Goal: Information Seeking & Learning: Learn about a topic

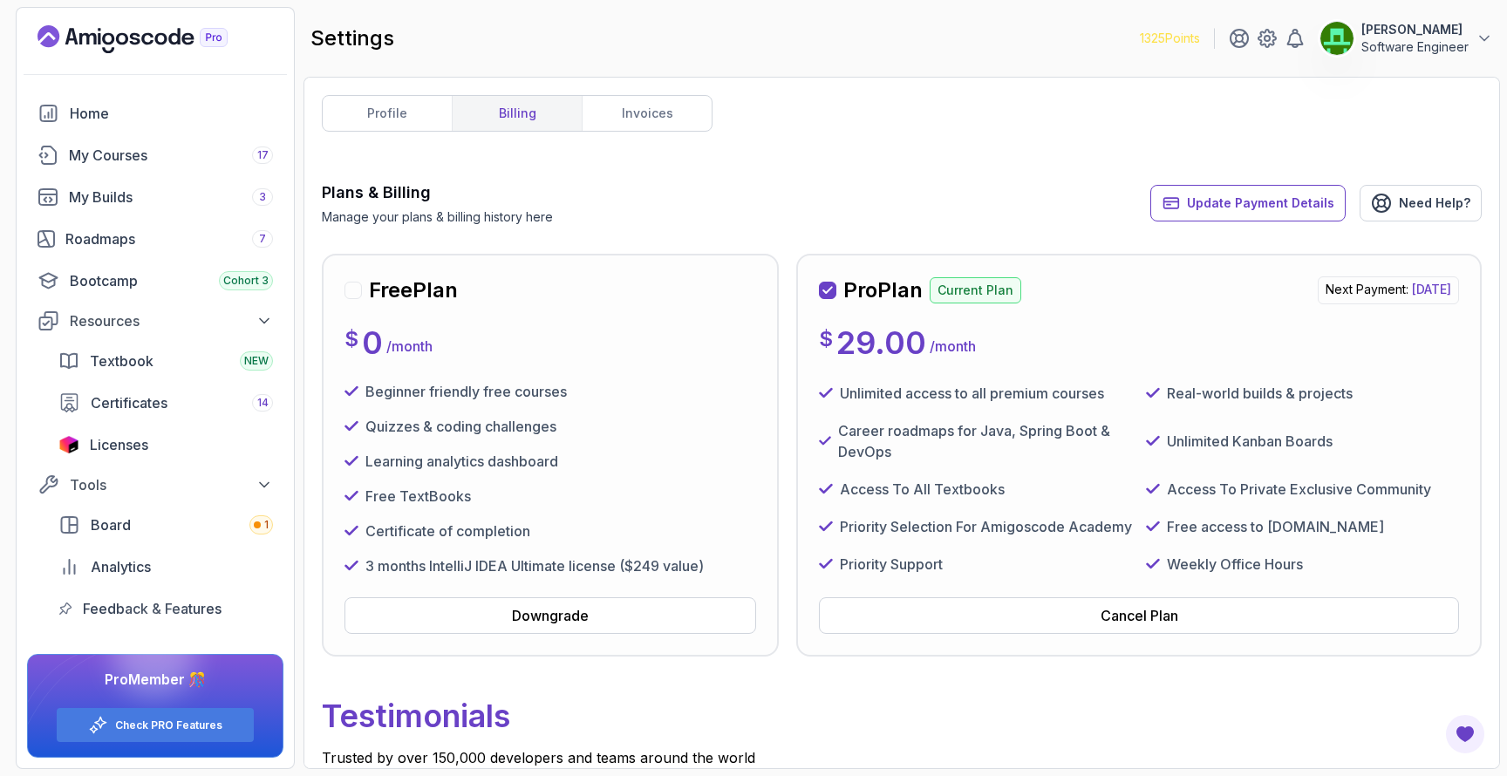
click at [182, 38] on icon "Landing page" at bounding box center [187, 39] width 12 height 12
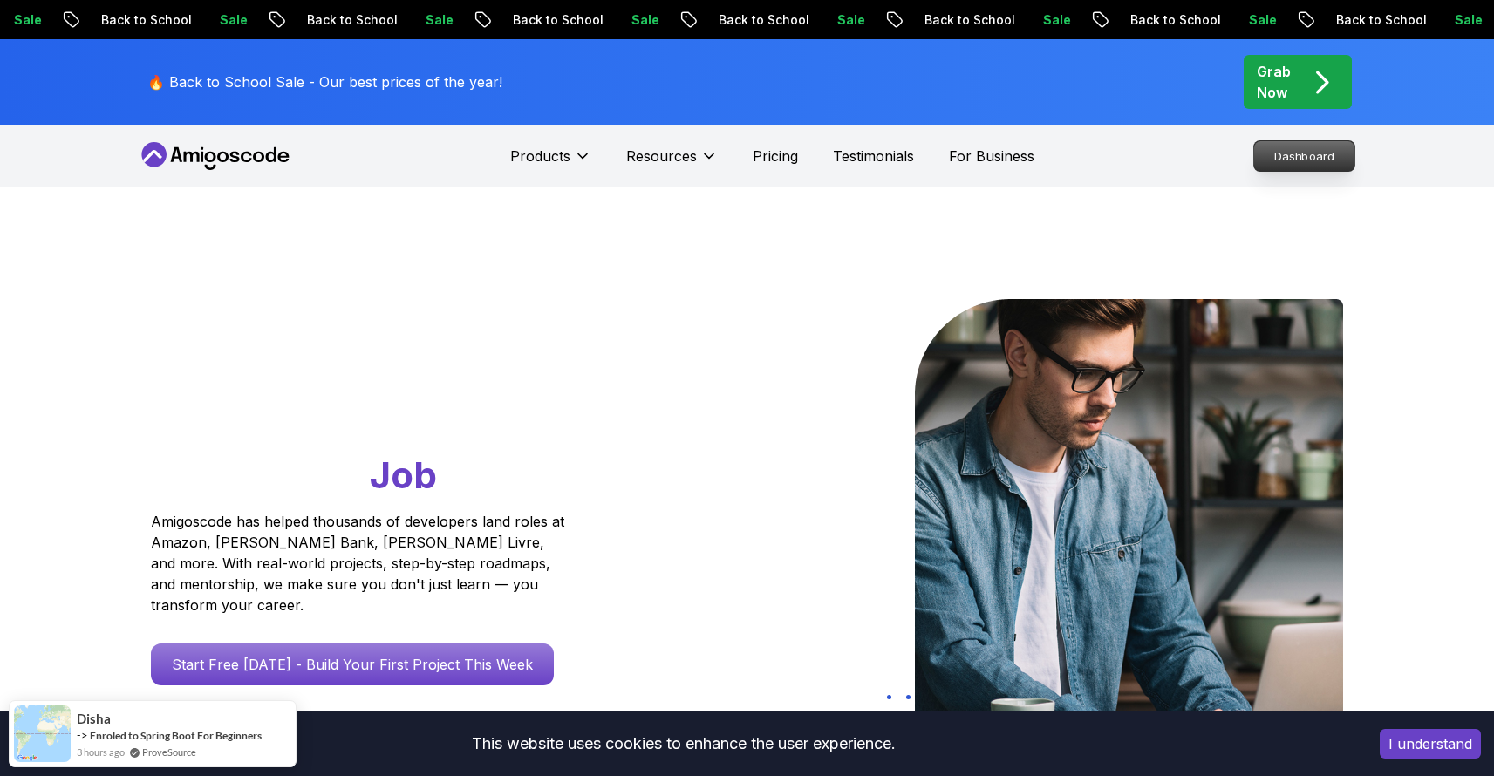
click at [1283, 158] on p "Dashboard" at bounding box center [1304, 156] width 100 height 30
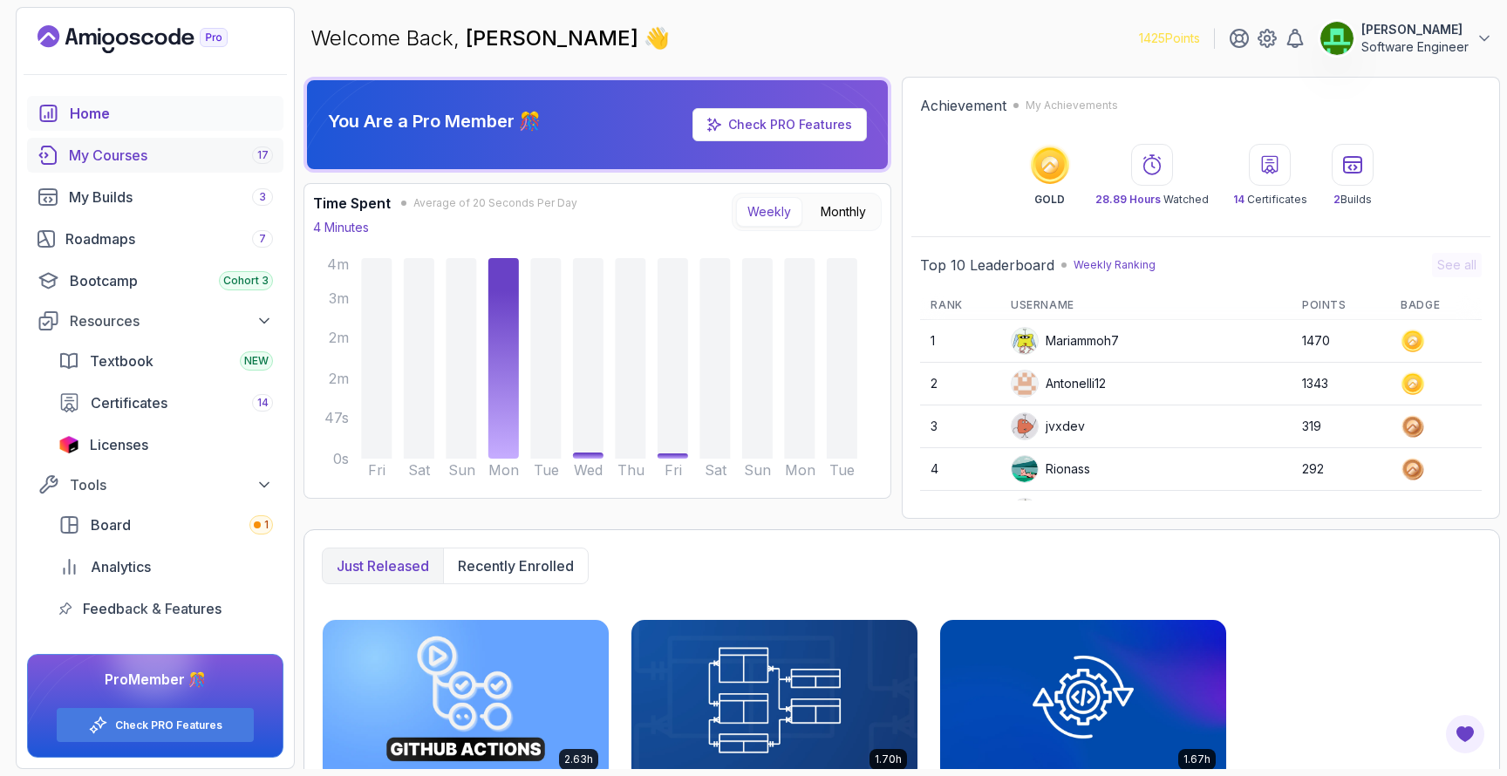
click at [121, 151] on div "My Courses 17" at bounding box center [171, 155] width 204 height 21
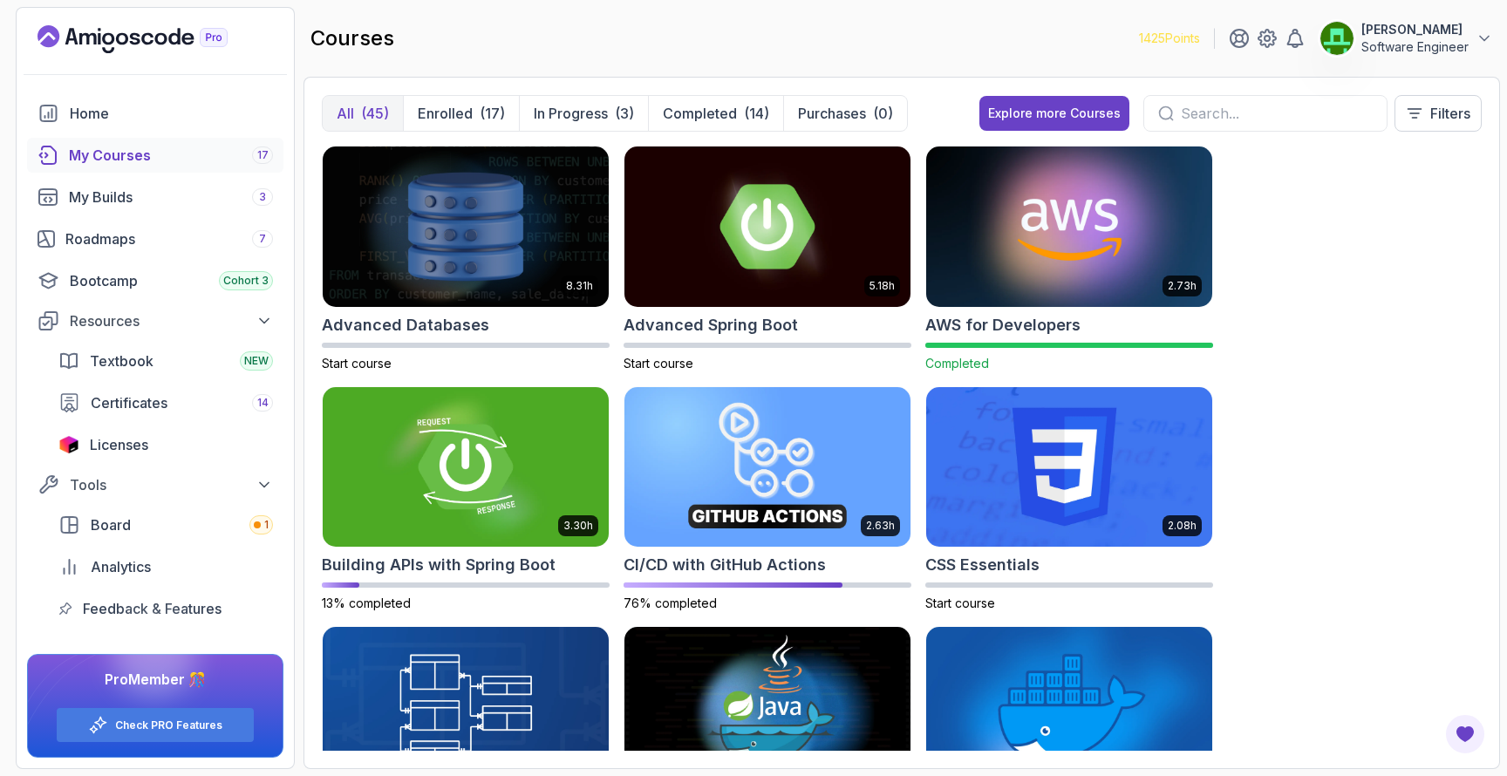
click at [1038, 211] on img at bounding box center [1069, 226] width 300 height 168
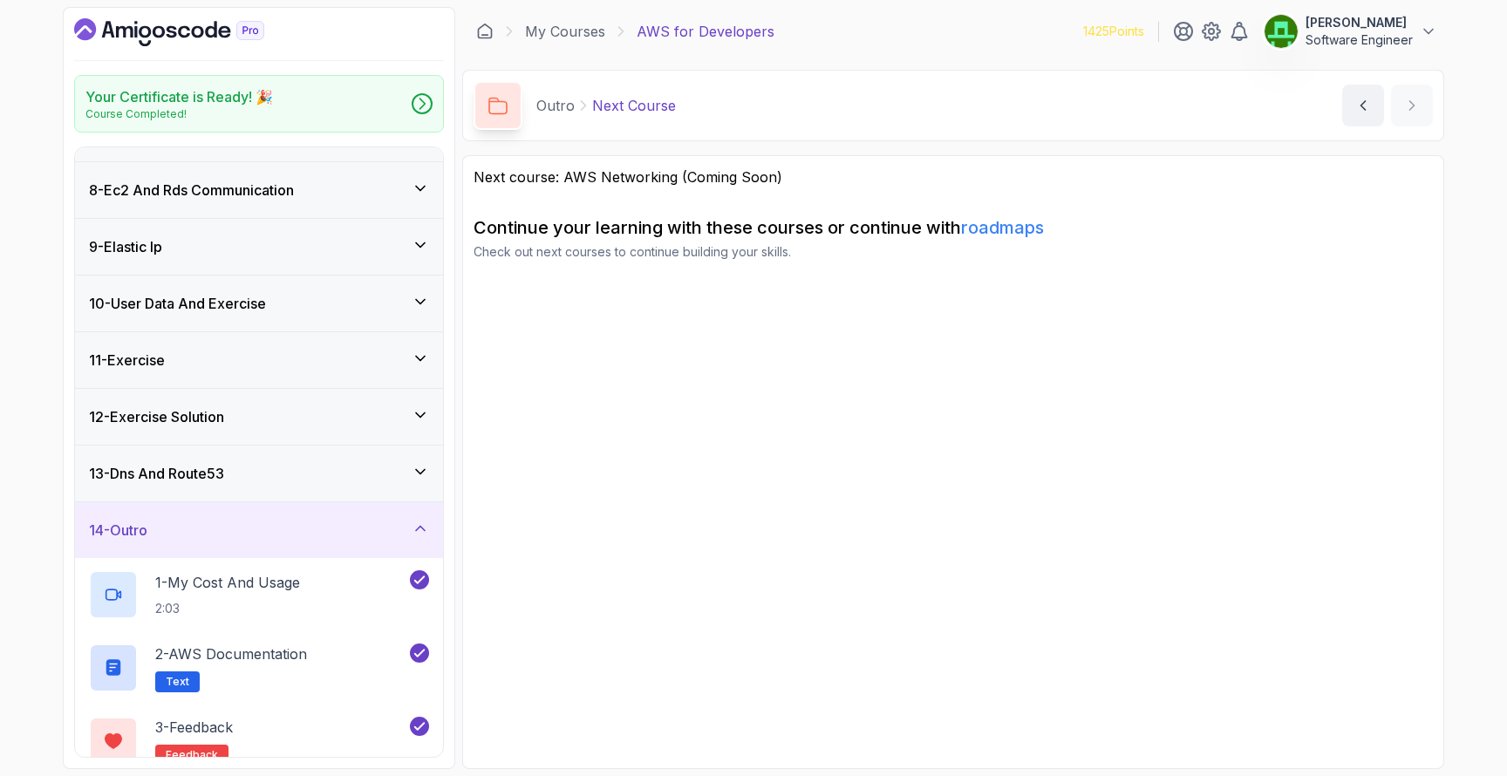
scroll to position [374, 0]
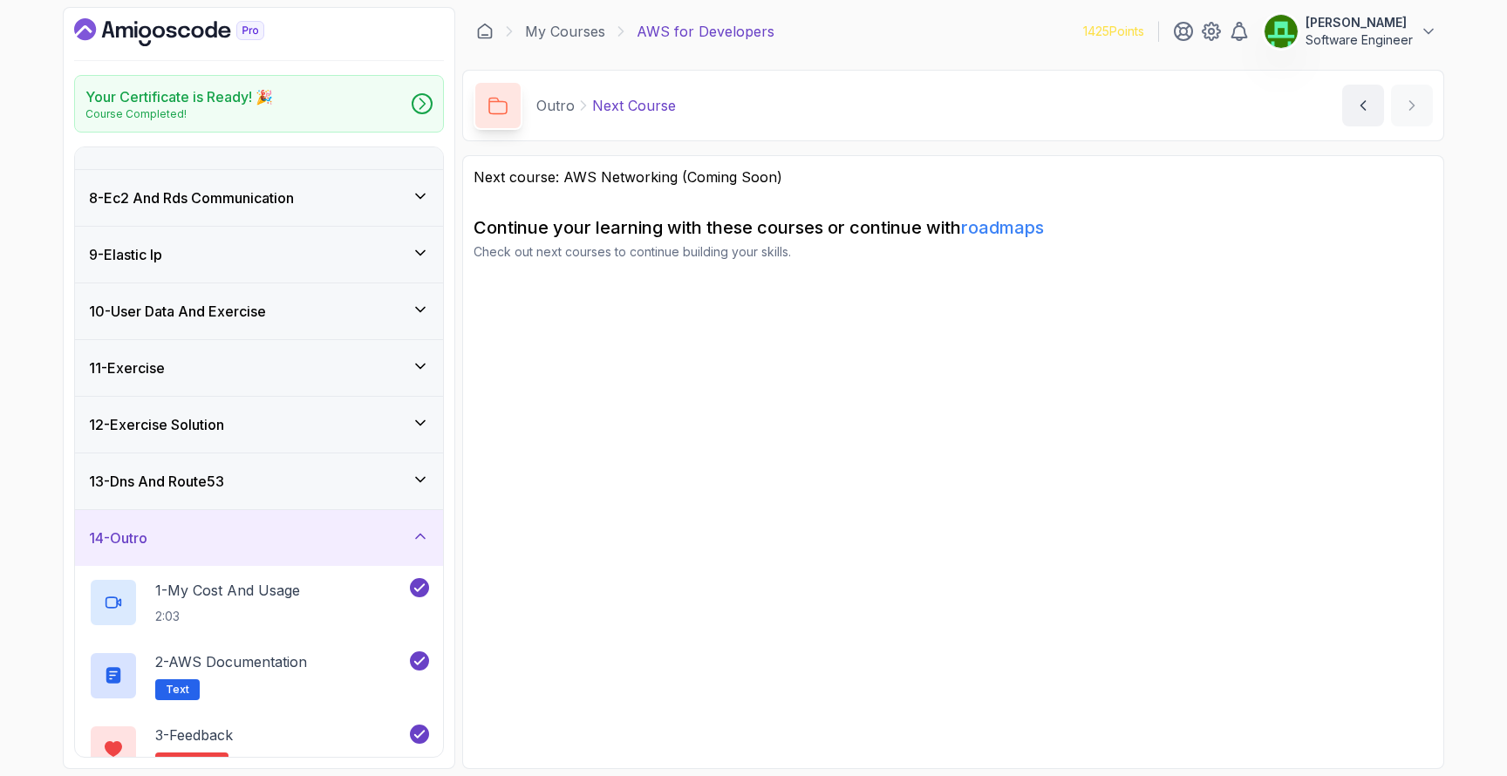
click at [281, 363] on div "11 - Exercise" at bounding box center [259, 367] width 340 height 21
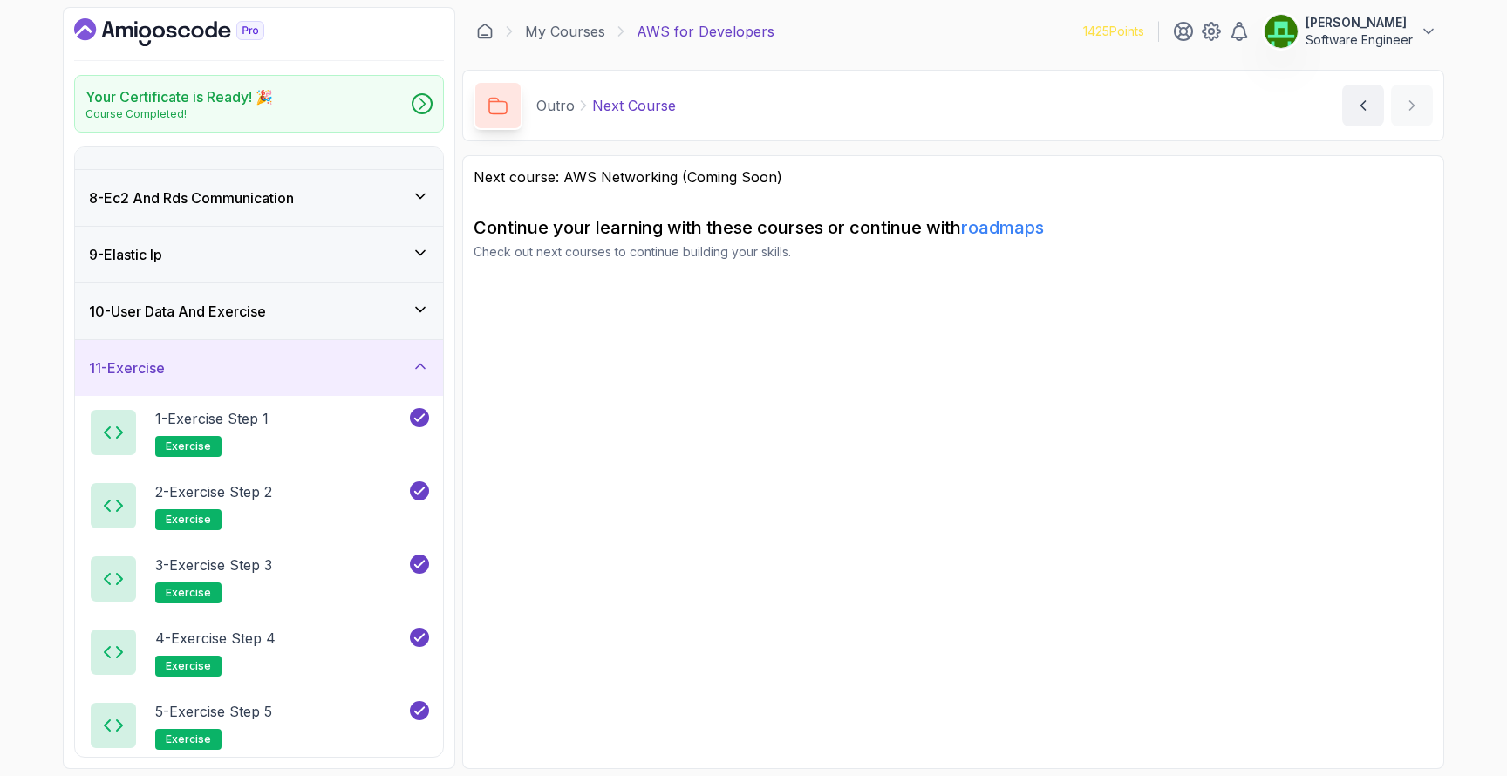
click at [300, 317] on div "10 - User Data And Exercise" at bounding box center [259, 311] width 340 height 21
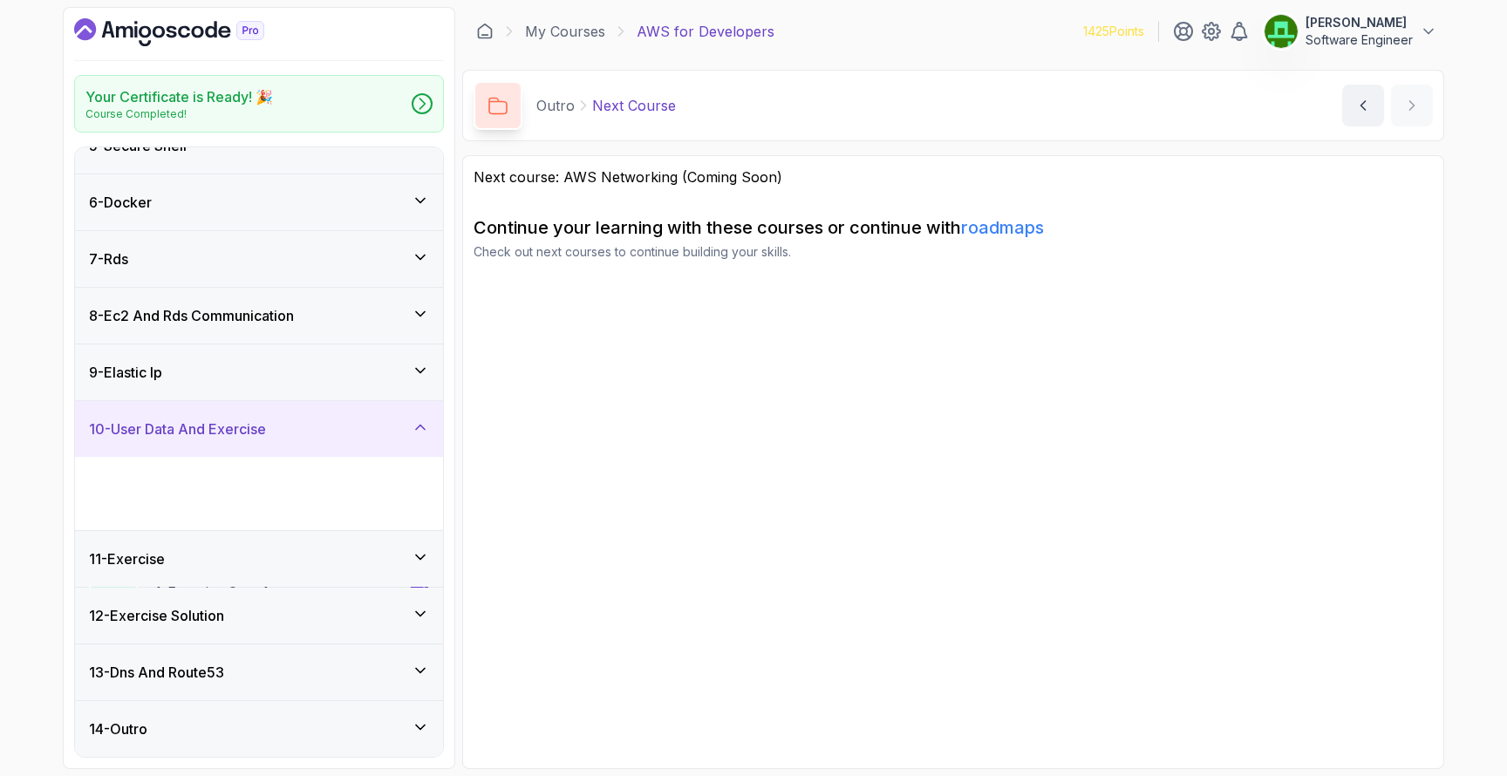
scroll to position [256, 0]
click at [283, 379] on div "9 - Elastic Ip" at bounding box center [259, 372] width 340 height 21
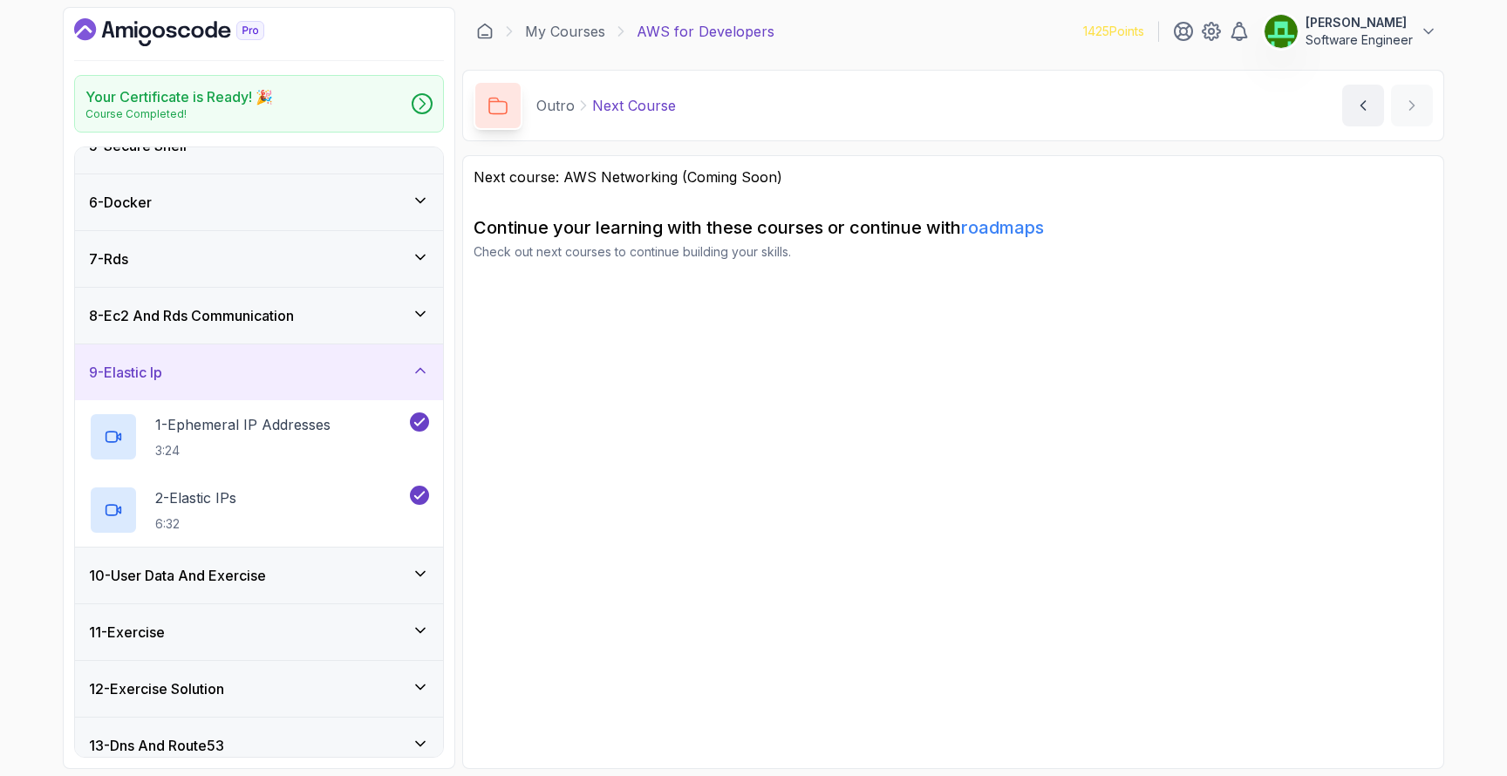
click at [288, 322] on h3 "8 - Ec2 And Rds Communication" at bounding box center [191, 315] width 205 height 21
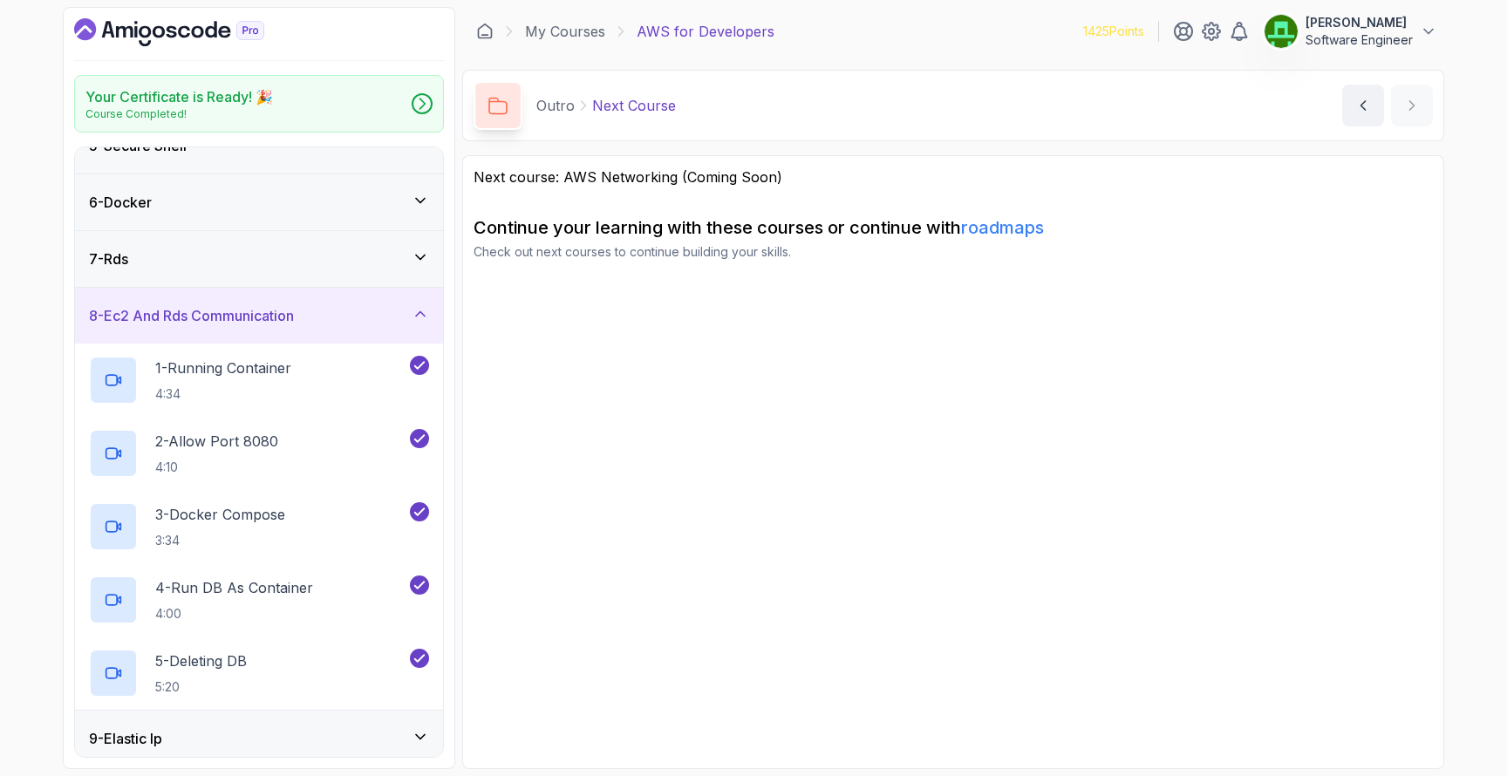
click at [280, 261] on div "7 - Rds" at bounding box center [259, 258] width 340 height 21
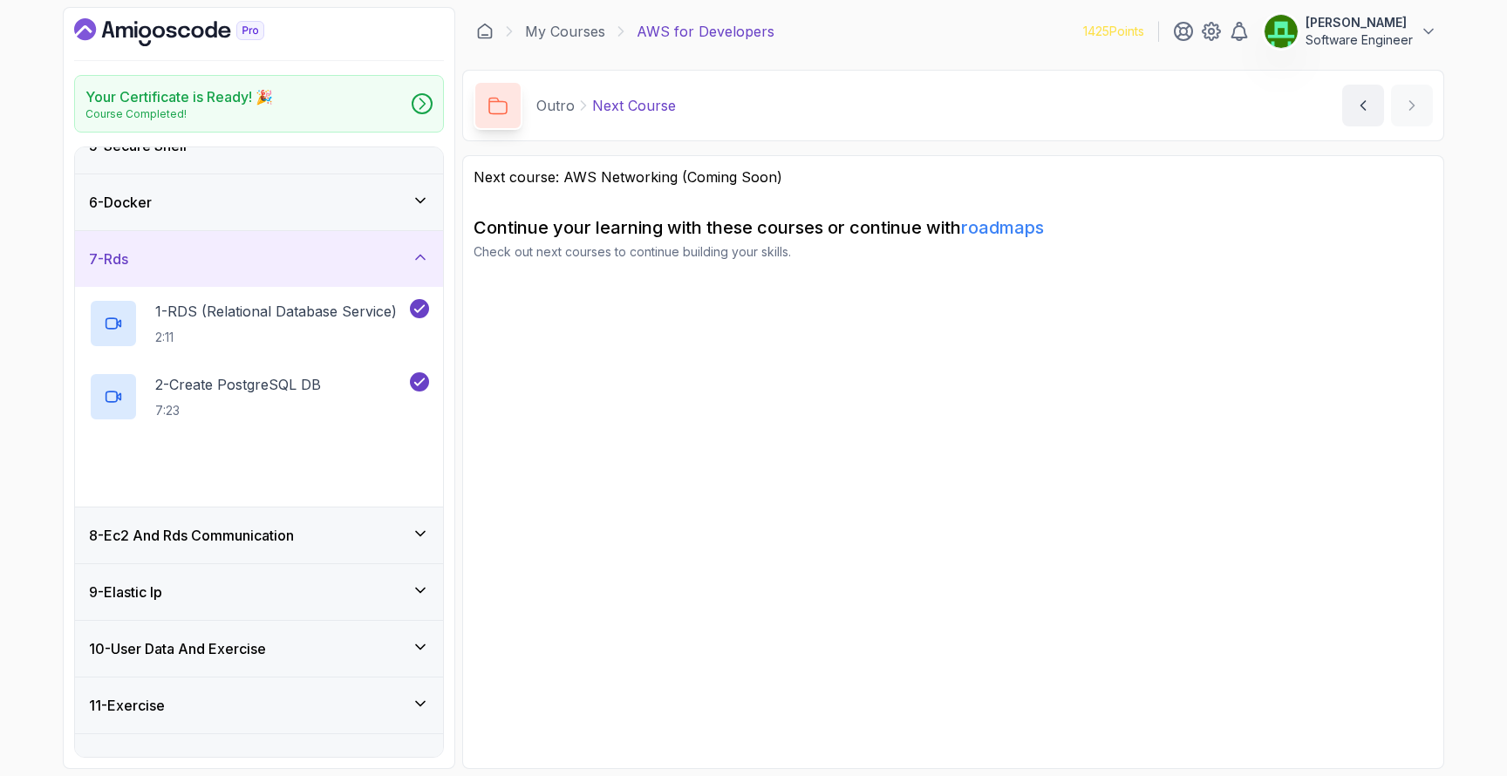
click at [274, 215] on div "6 - Docker" at bounding box center [259, 202] width 368 height 56
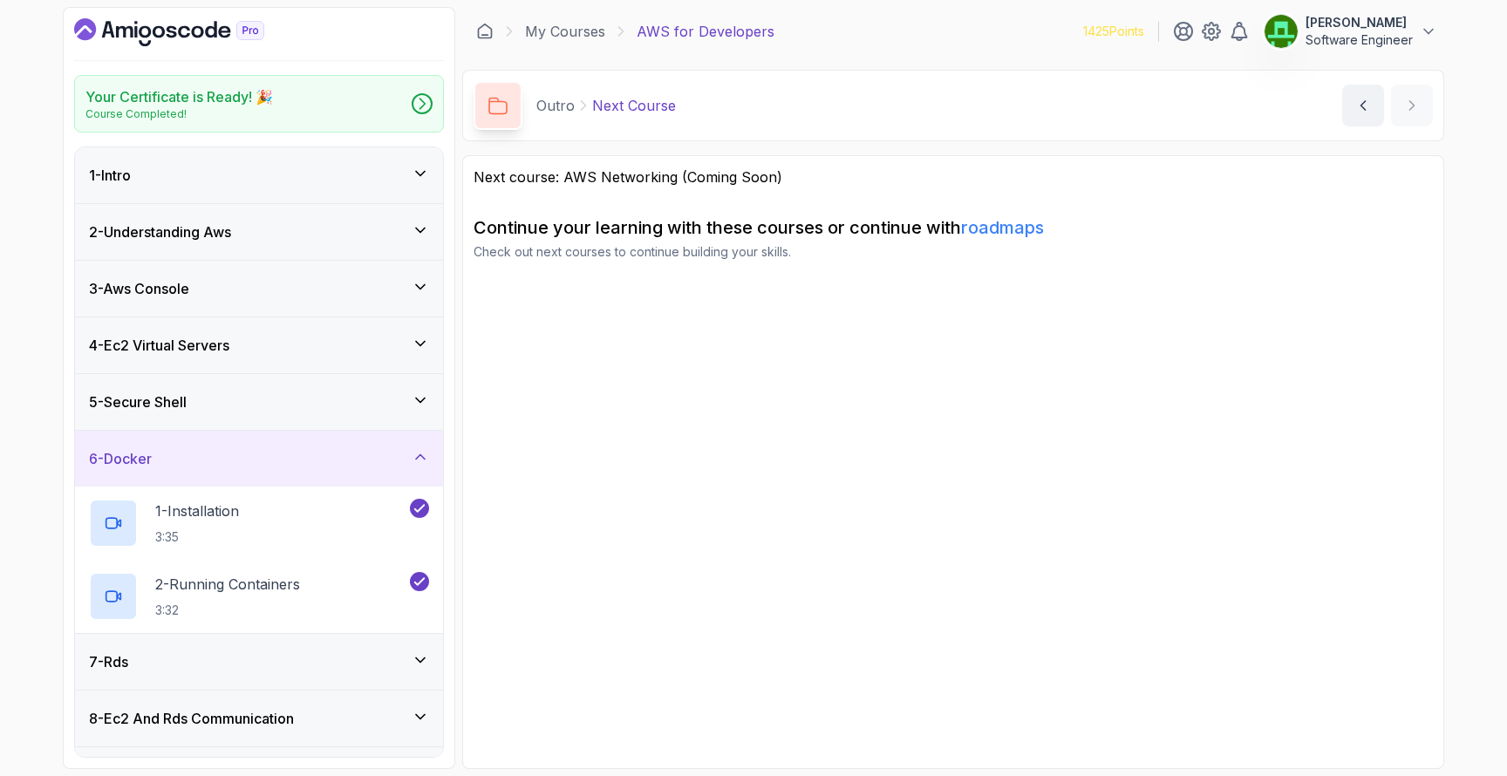
scroll to position [330, 0]
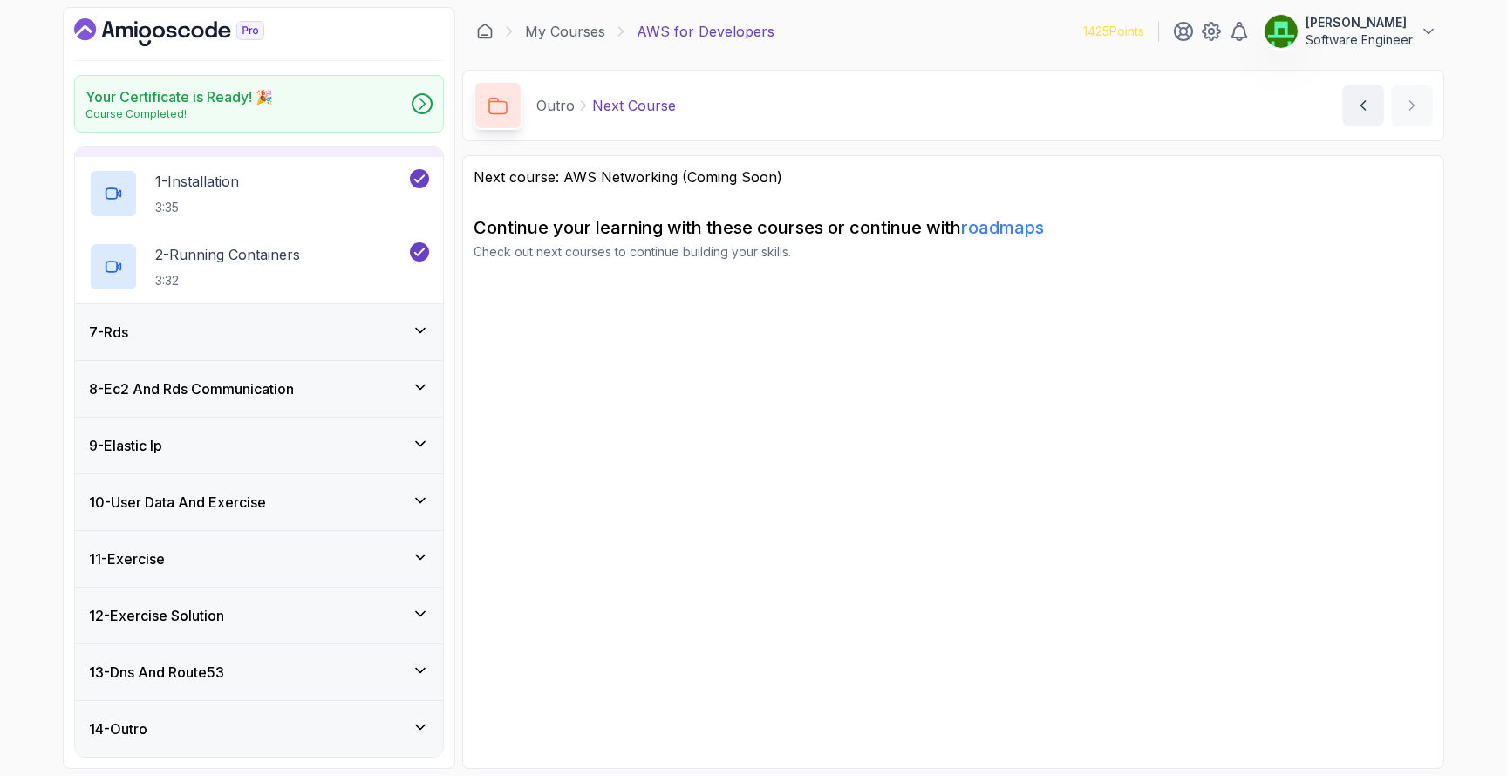
click at [276, 668] on div "13 - Dns And Route53" at bounding box center [259, 672] width 340 height 21
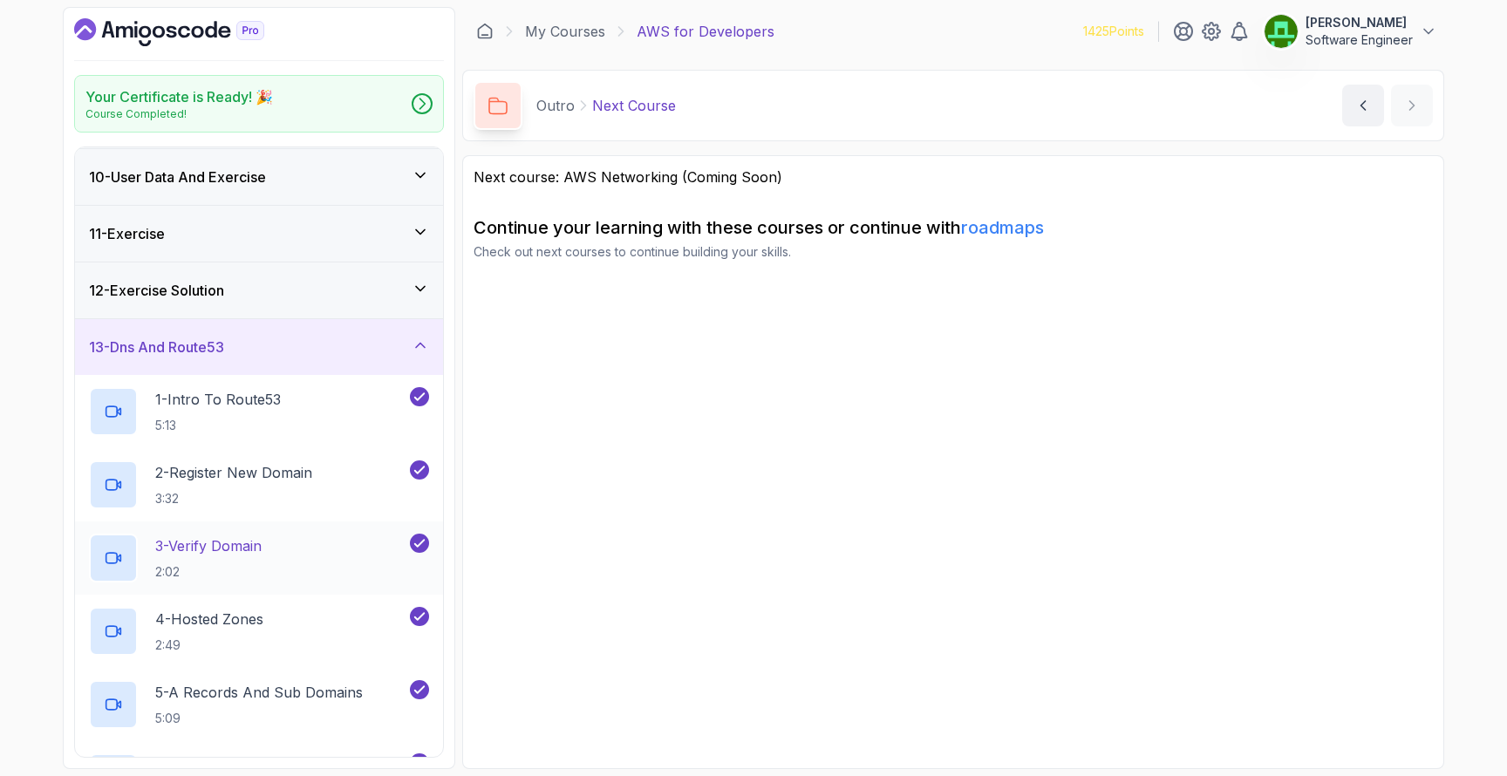
scroll to position [504, 0]
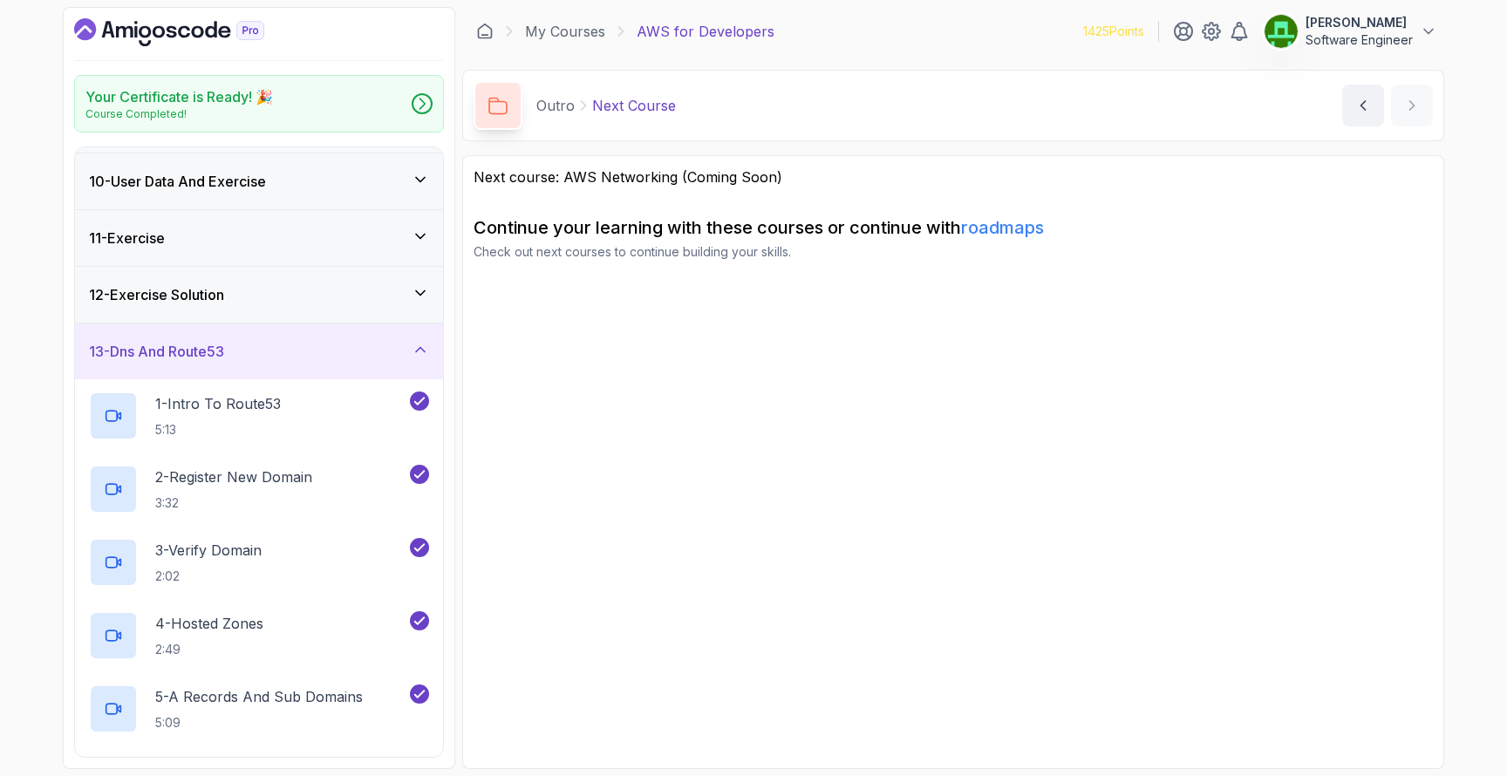
click at [234, 242] on div "11 - Exercise" at bounding box center [259, 238] width 340 height 21
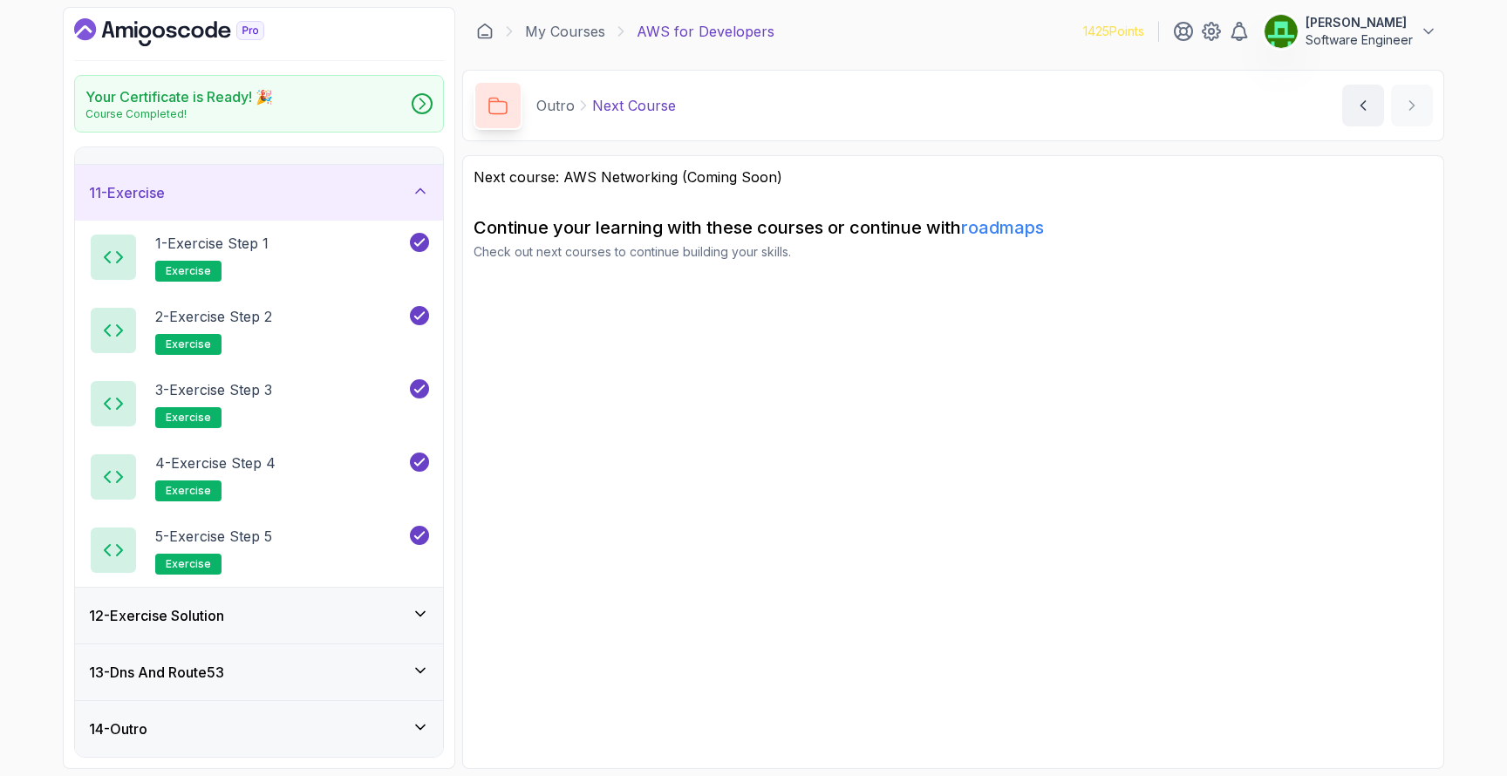
click at [273, 610] on div "12 - Exercise Solution" at bounding box center [259, 615] width 340 height 21
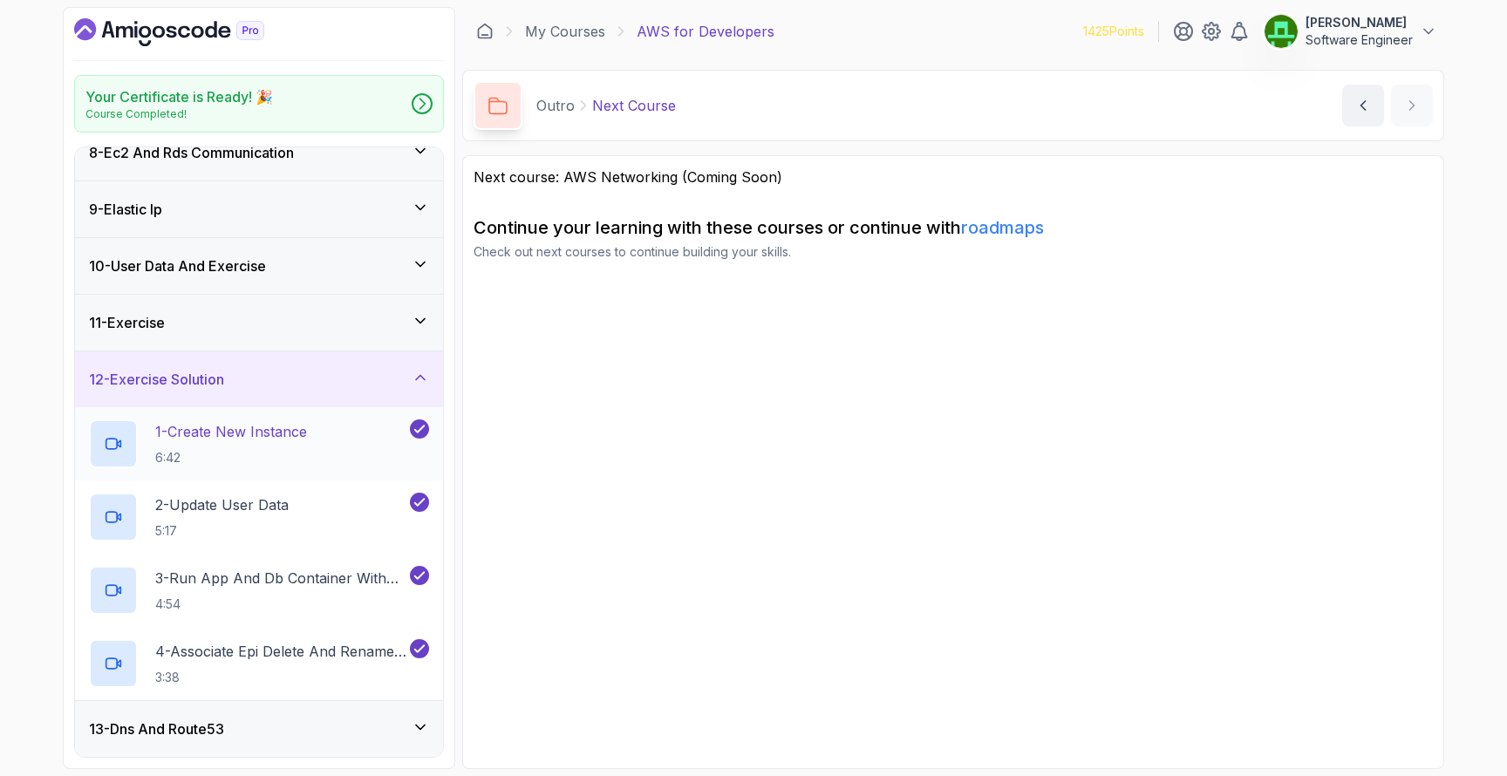
scroll to position [366, 0]
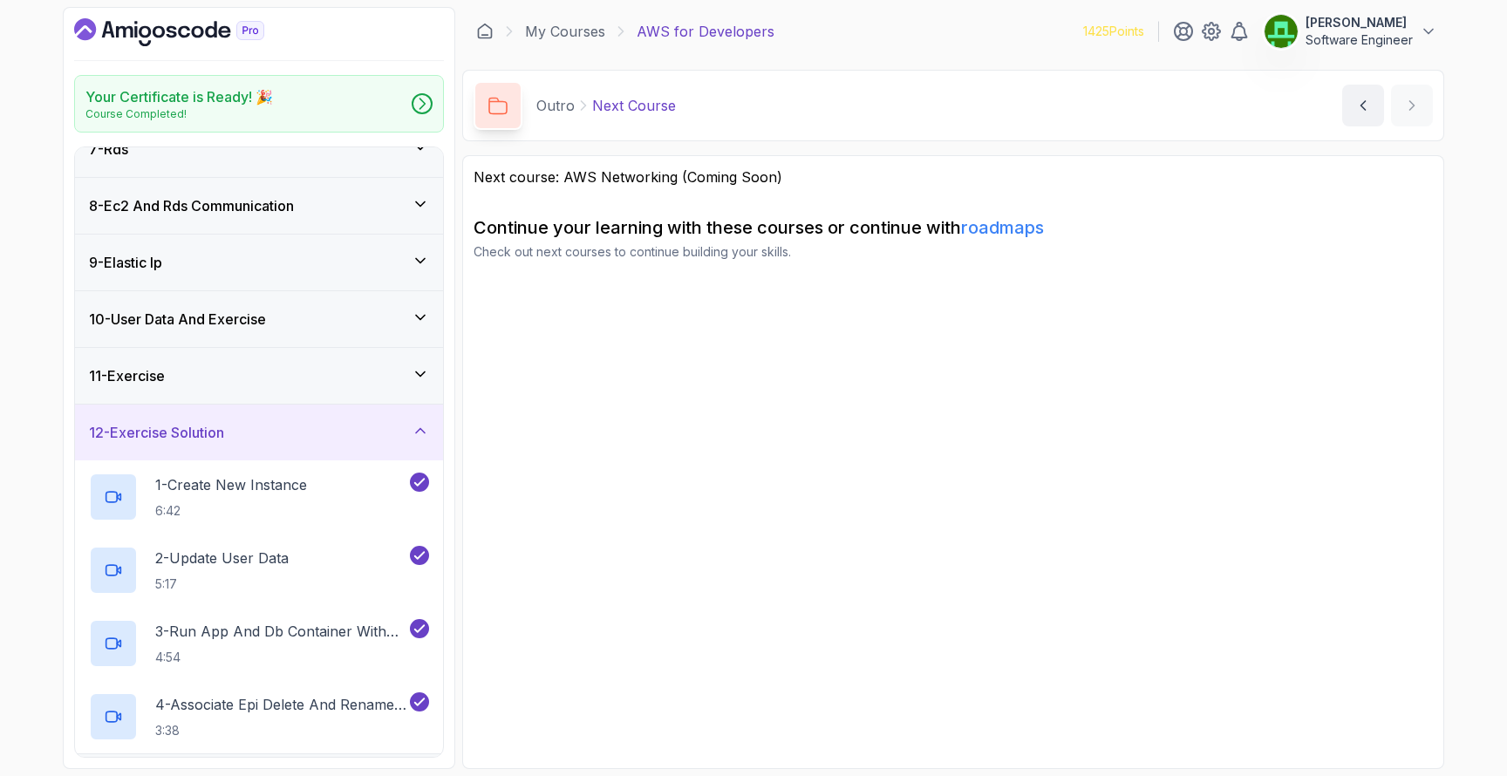
click at [305, 318] on div "10 - User Data And Exercise" at bounding box center [259, 319] width 340 height 21
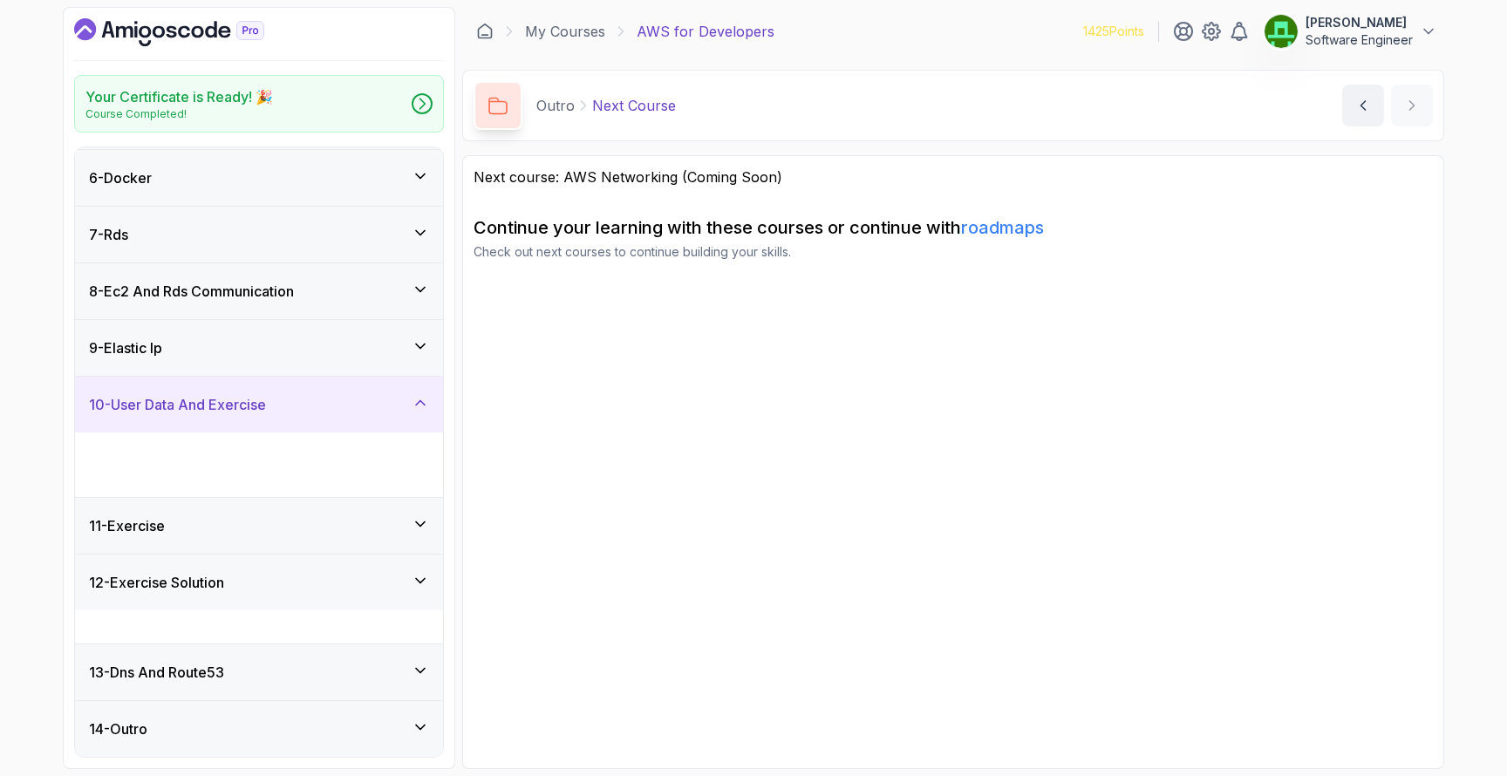
scroll to position [256, 0]
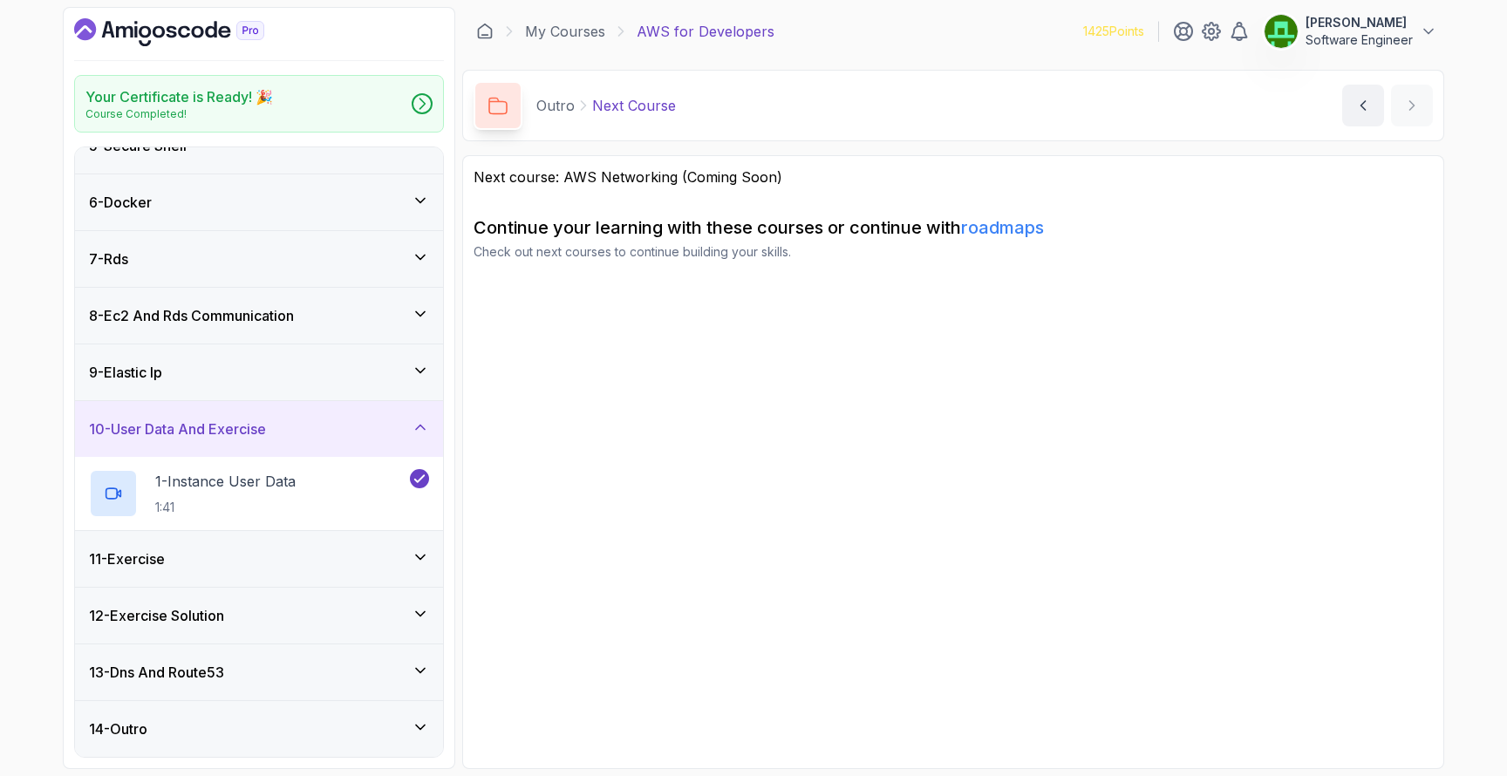
click at [224, 376] on div "9 - Elastic Ip" at bounding box center [259, 372] width 340 height 21
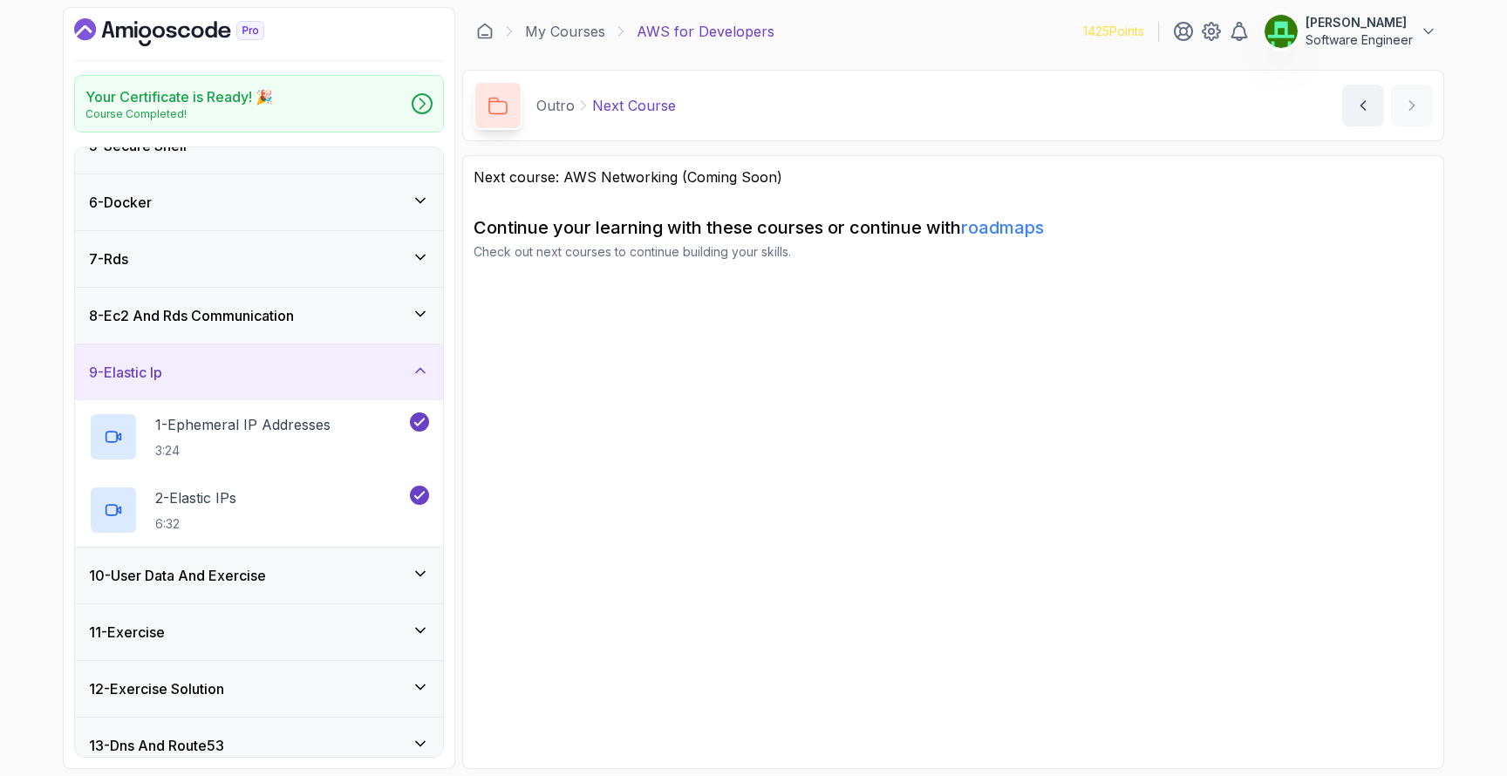
click at [241, 310] on h3 "8 - Ec2 And Rds Communication" at bounding box center [191, 315] width 205 height 21
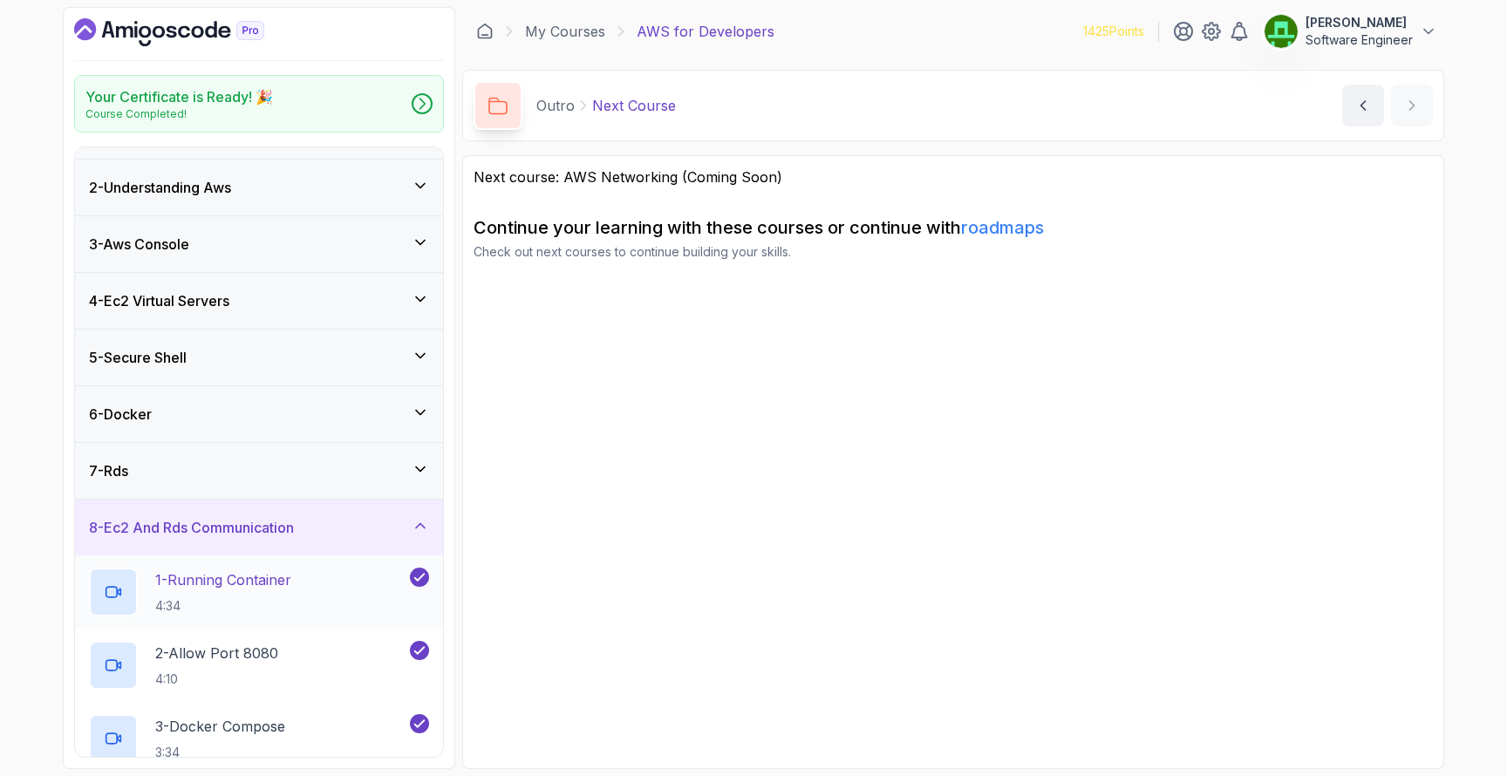
scroll to position [44, 0]
click at [225, 475] on div "7 - Rds" at bounding box center [259, 471] width 340 height 21
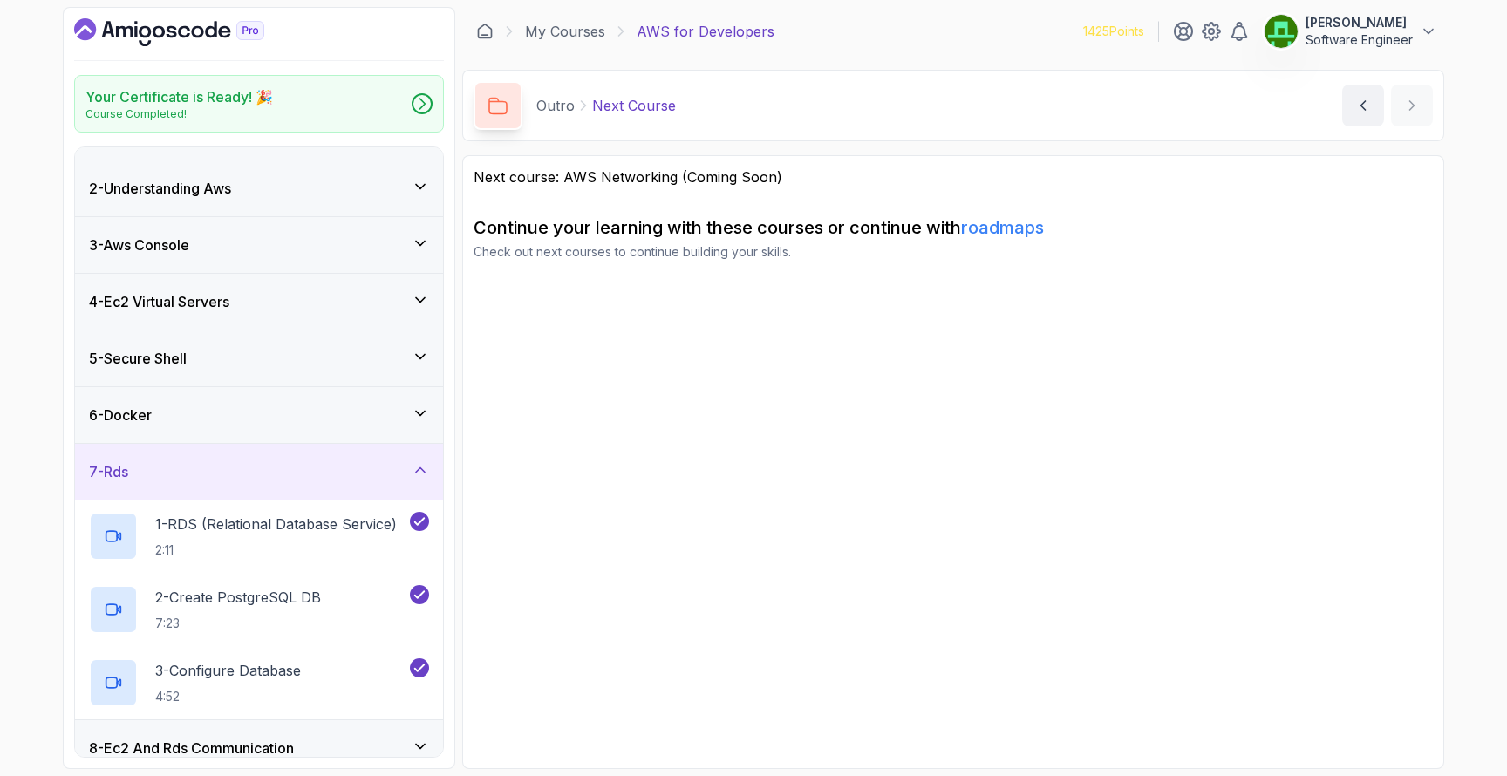
click at [212, 412] on div "6 - Docker" at bounding box center [259, 415] width 340 height 21
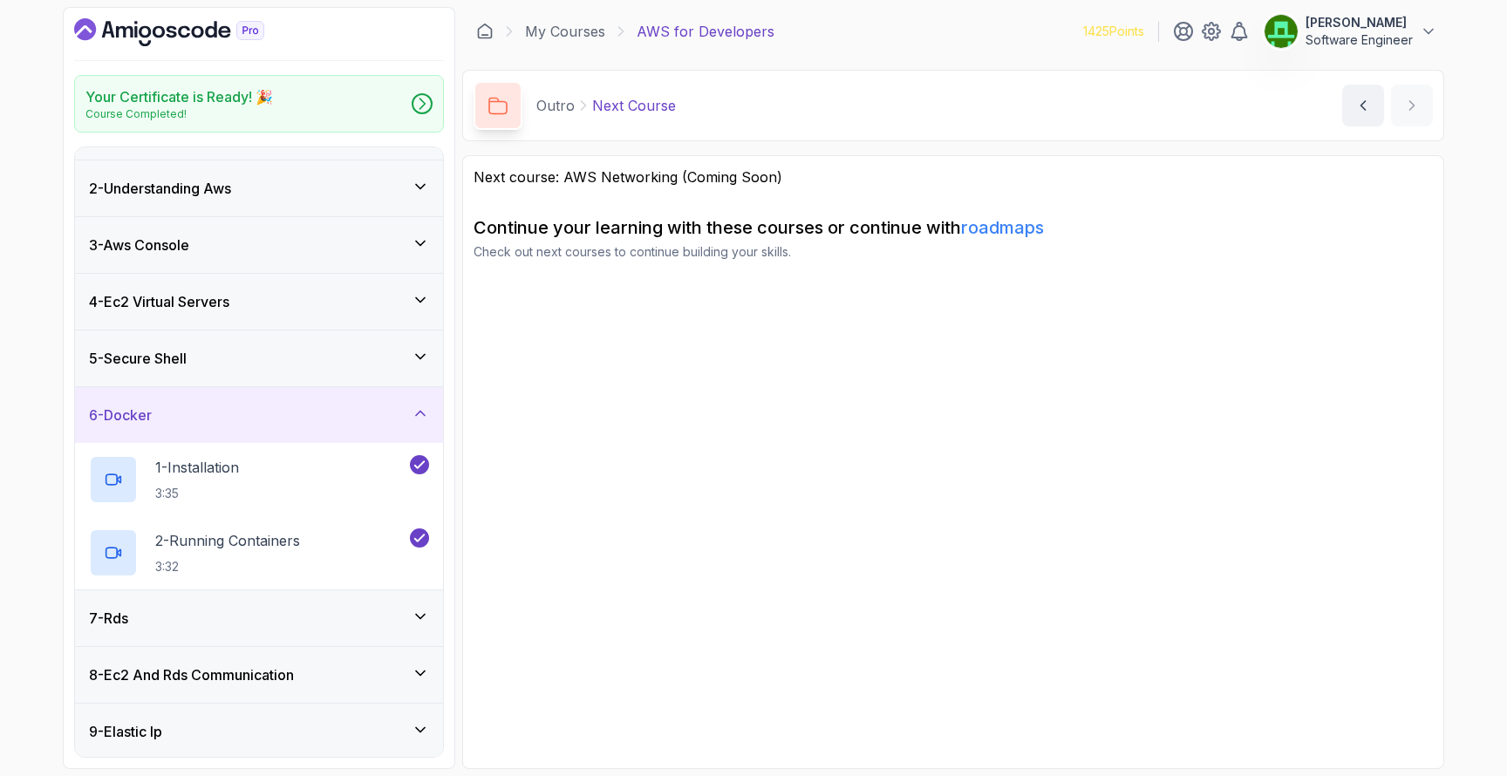
click at [204, 352] on div "5 - Secure Shell" at bounding box center [259, 358] width 340 height 21
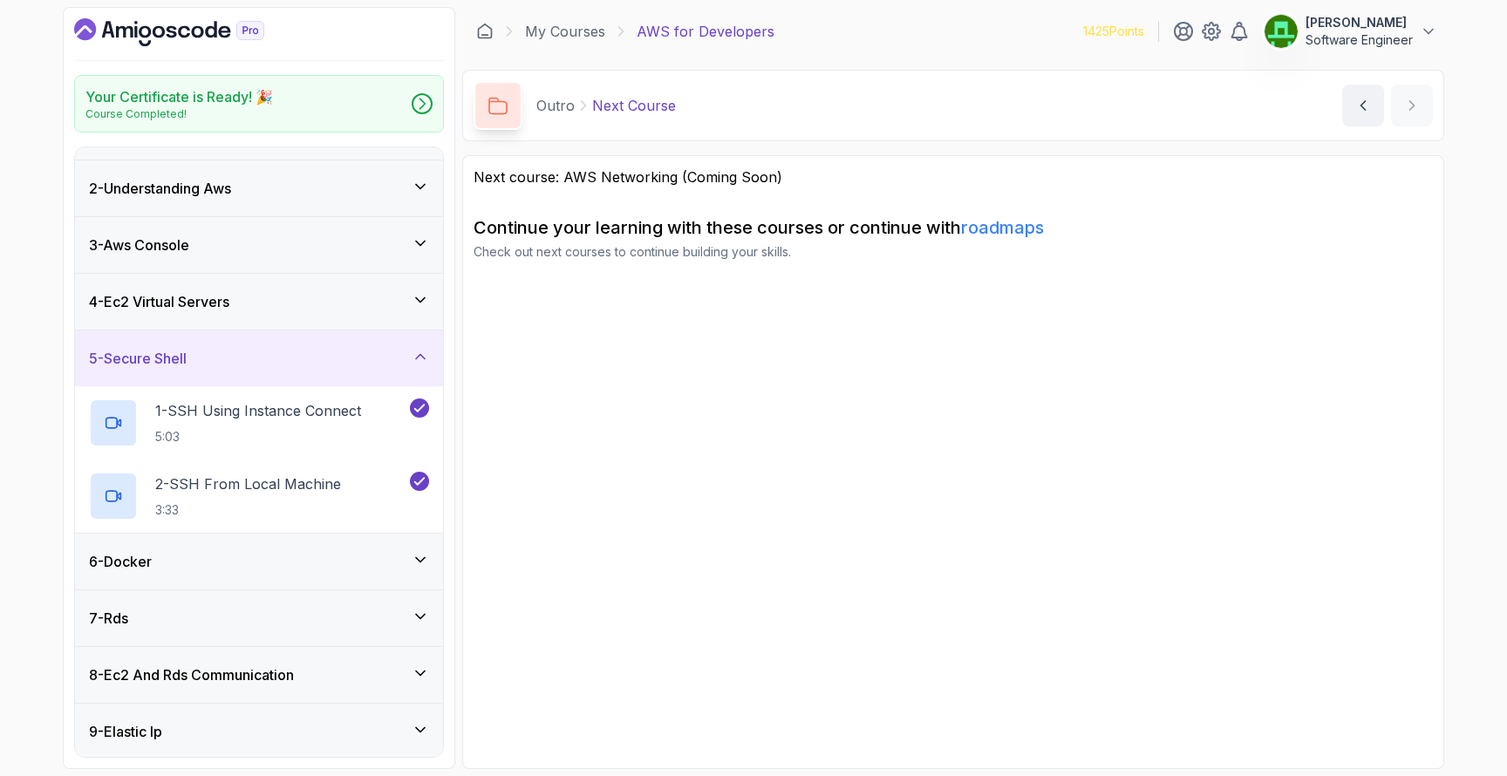
click at [229, 300] on h3 "4 - Ec2 Virtual Servers" at bounding box center [159, 301] width 140 height 21
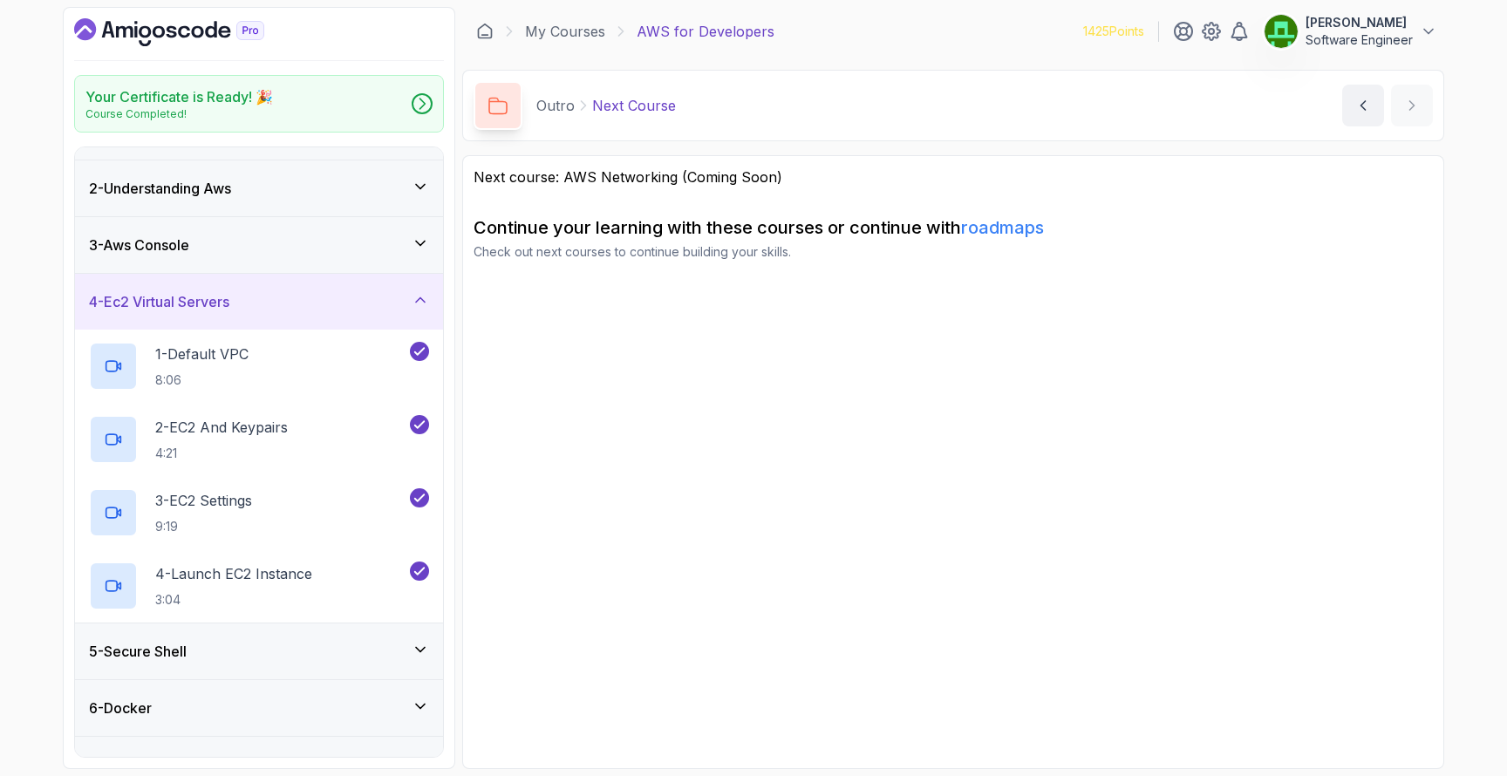
click at [245, 239] on div "3 - Aws Console" at bounding box center [259, 245] width 340 height 21
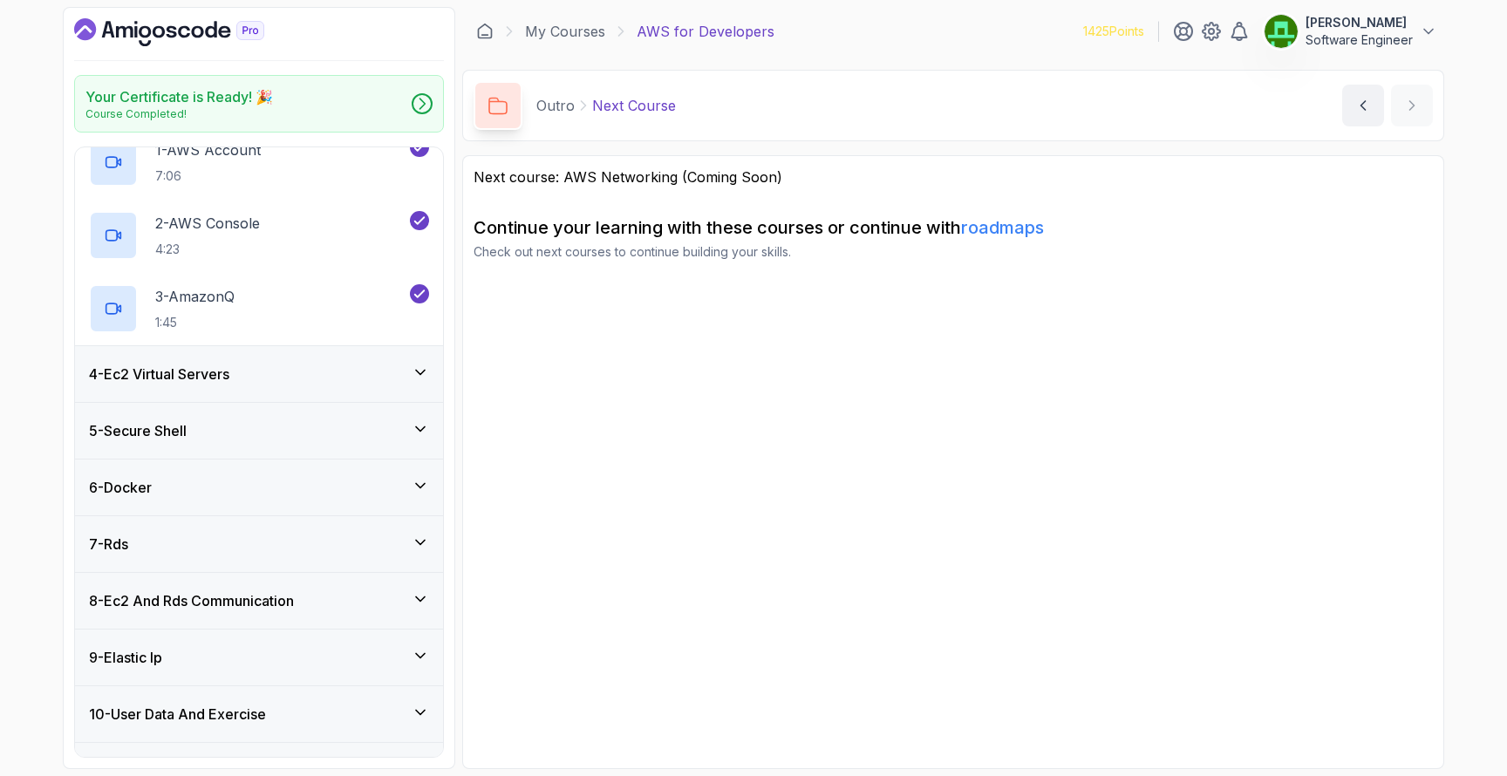
scroll to position [0, 0]
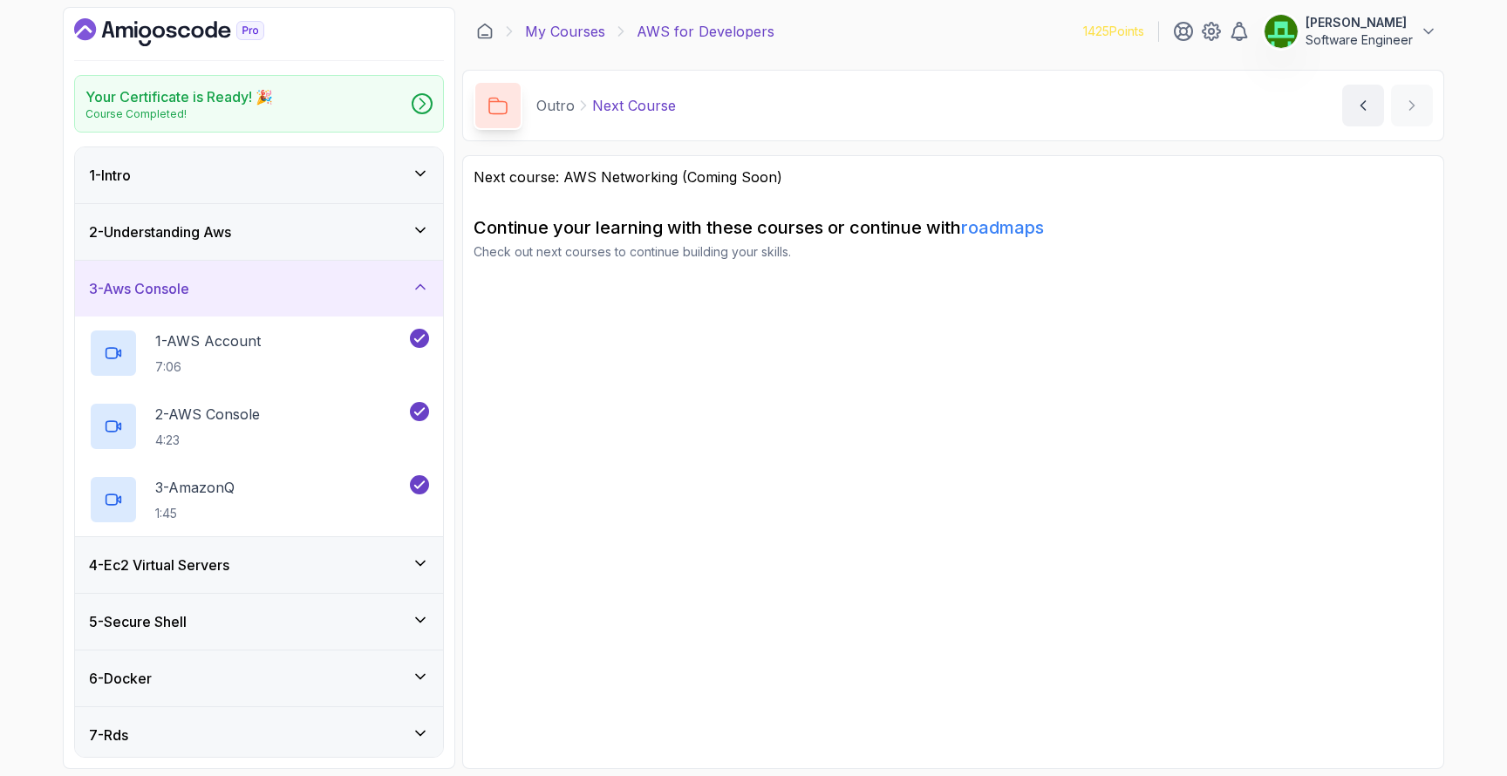
click at [545, 28] on link "My Courses" at bounding box center [565, 31] width 80 height 21
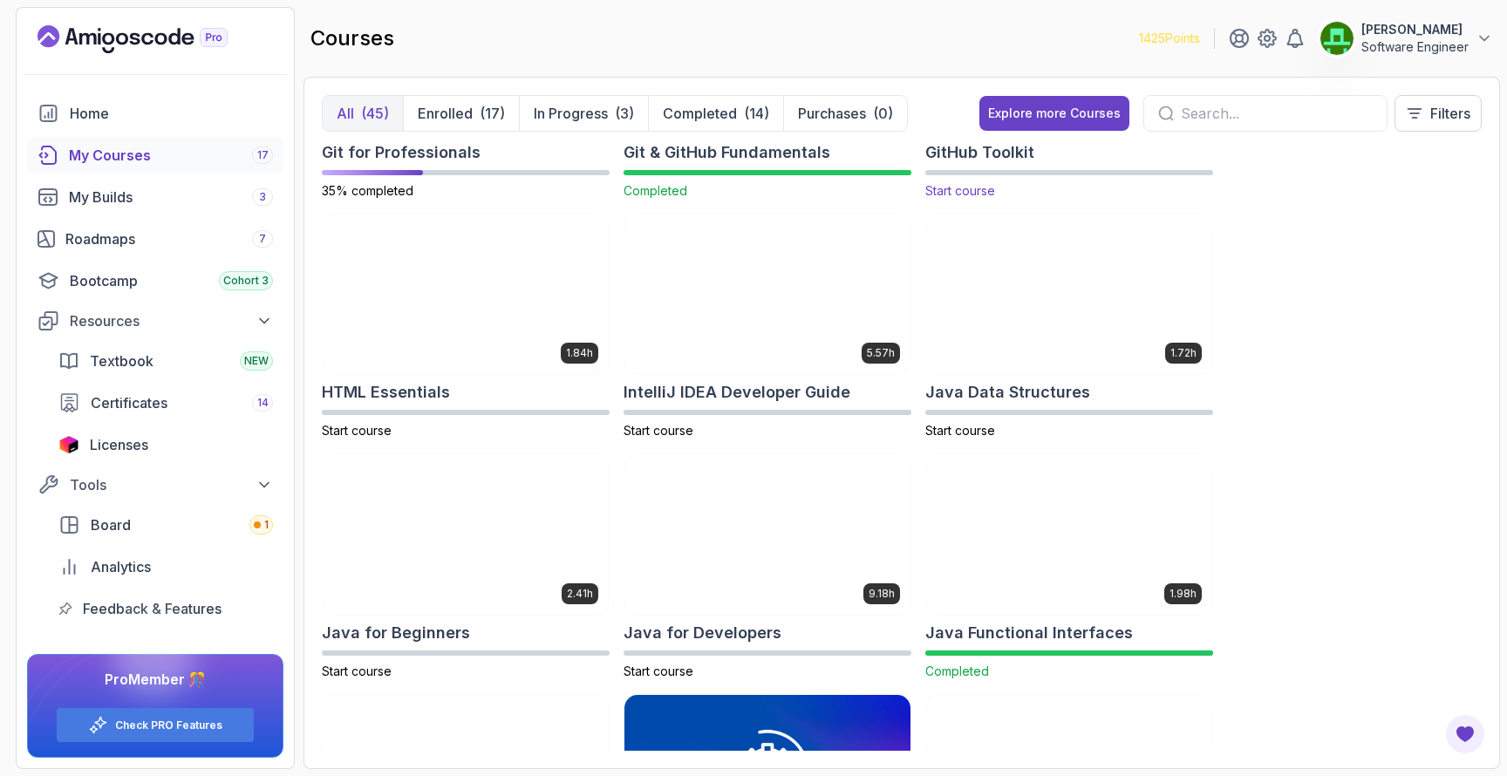
scroll to position [446, 0]
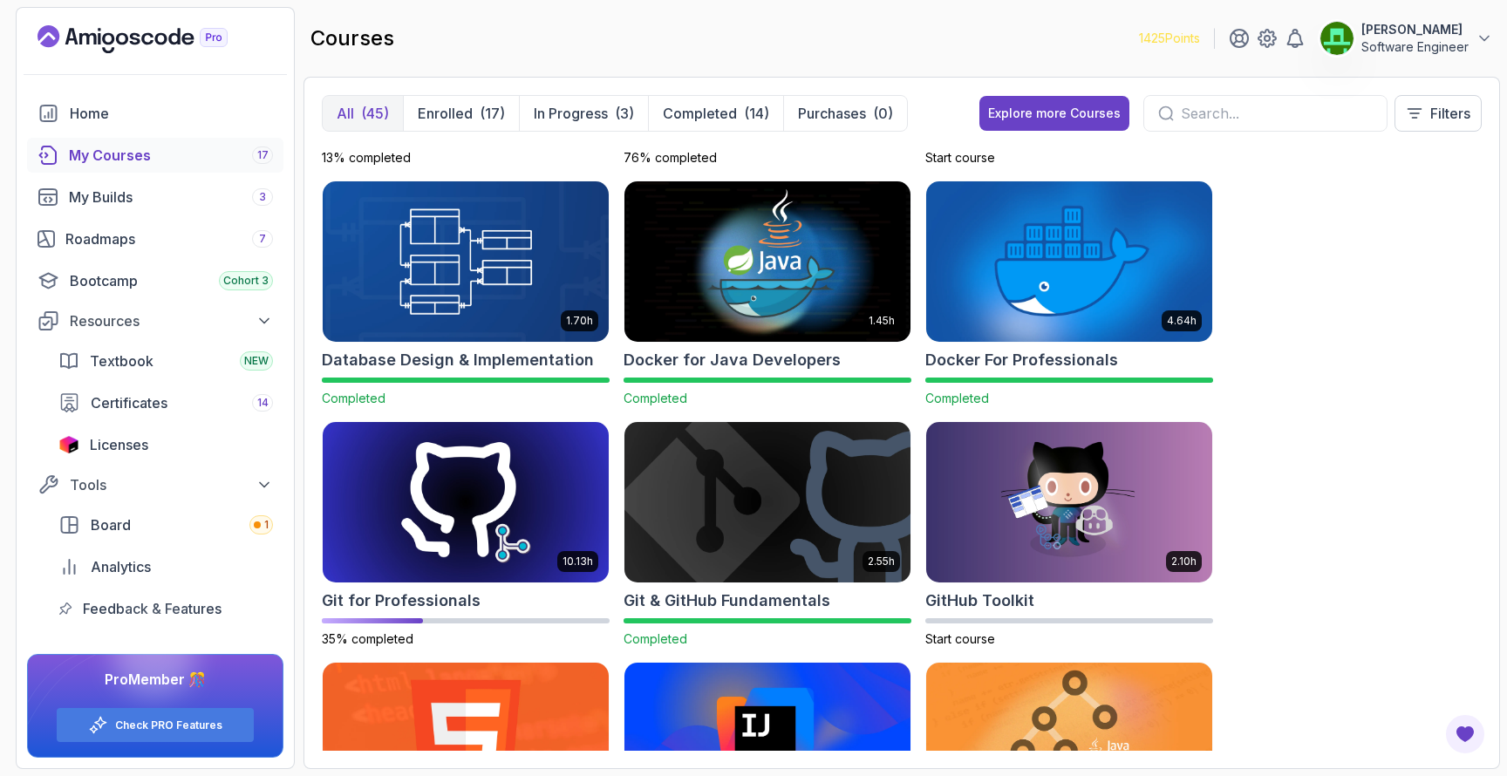
click at [1052, 269] on img at bounding box center [1069, 262] width 300 height 168
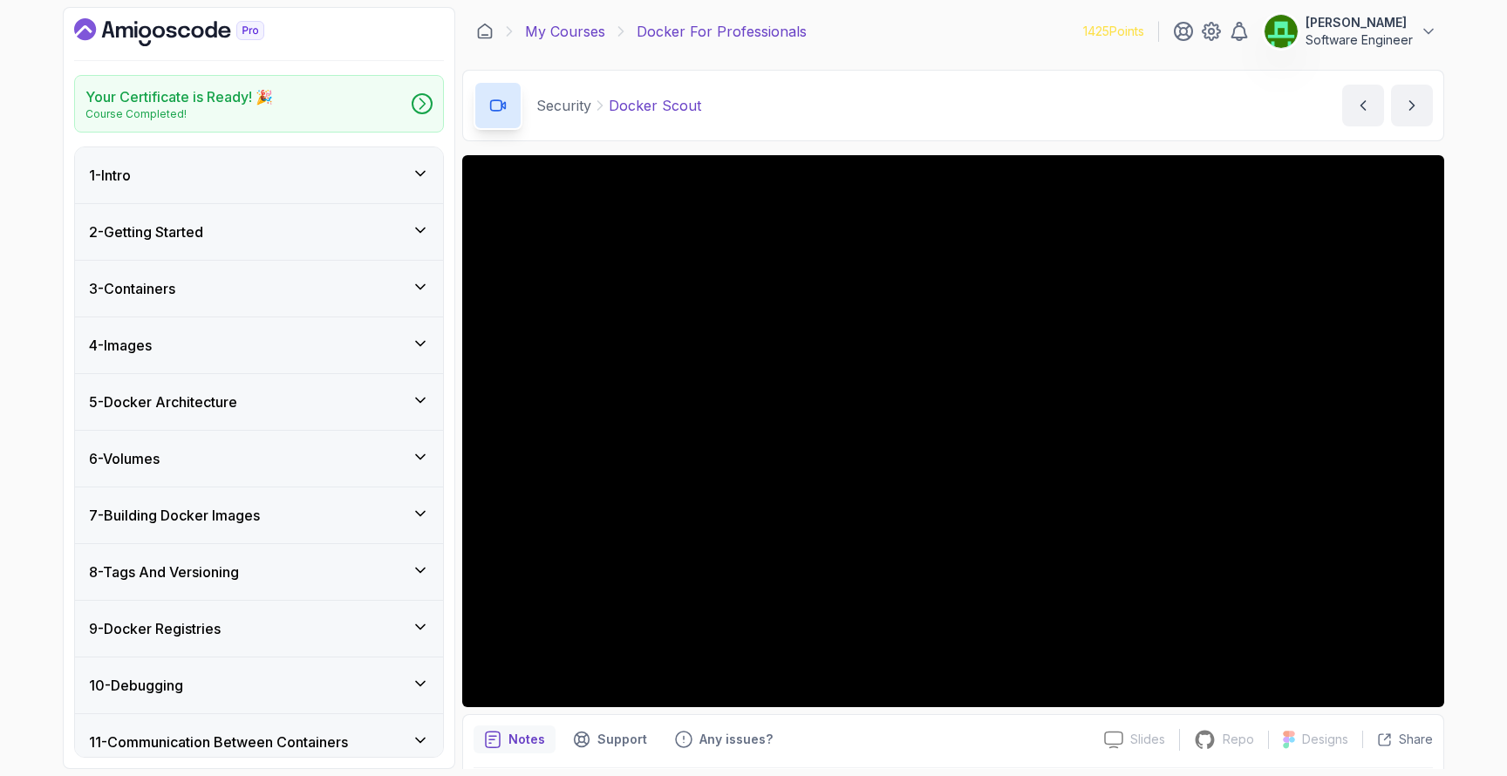
click at [546, 28] on link "My Courses" at bounding box center [565, 31] width 80 height 21
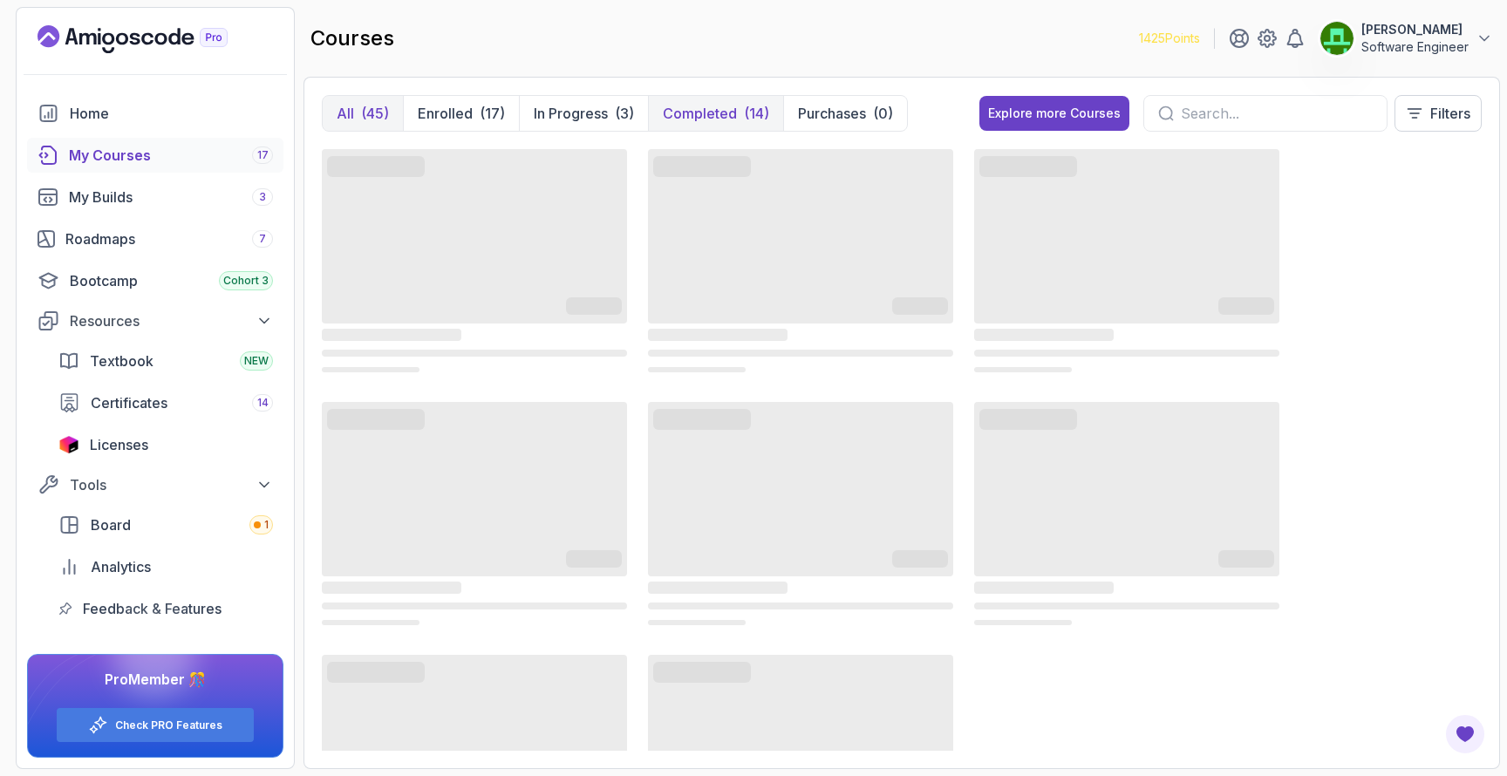
click at [739, 117] on button "Completed (14)" at bounding box center [715, 113] width 135 height 35
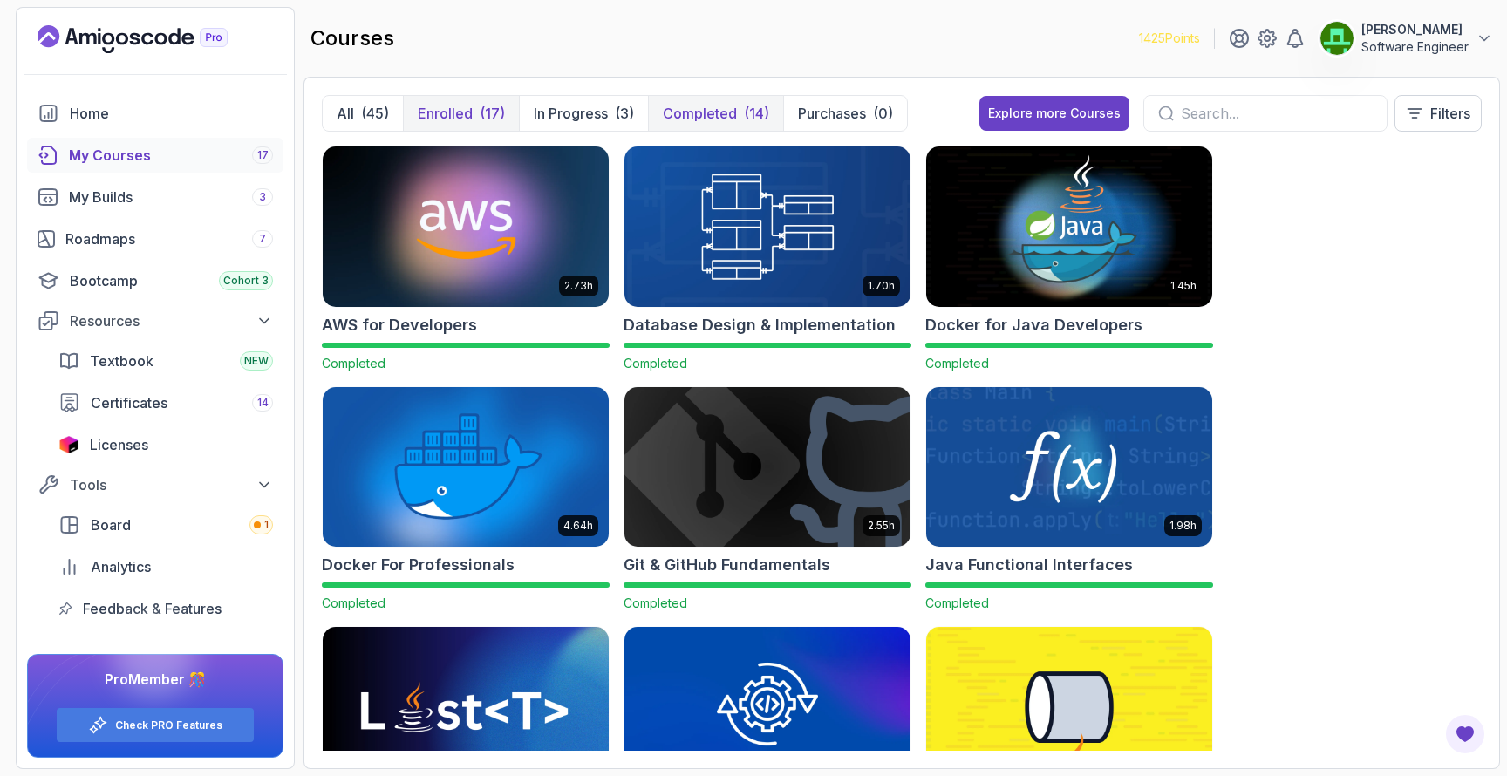
click at [439, 117] on p "Enrolled" at bounding box center [445, 113] width 55 height 21
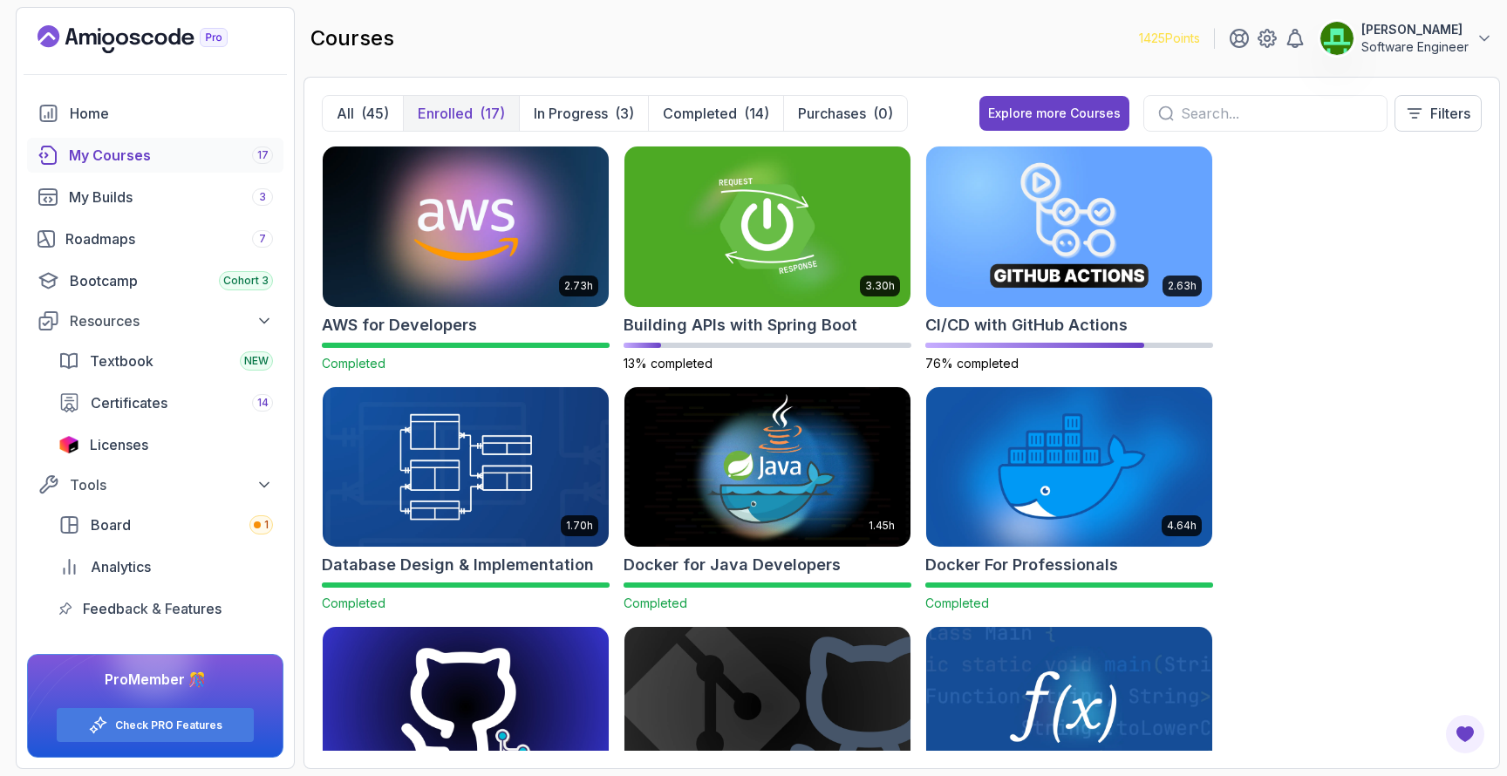
click at [488, 181] on img at bounding box center [466, 226] width 300 height 168
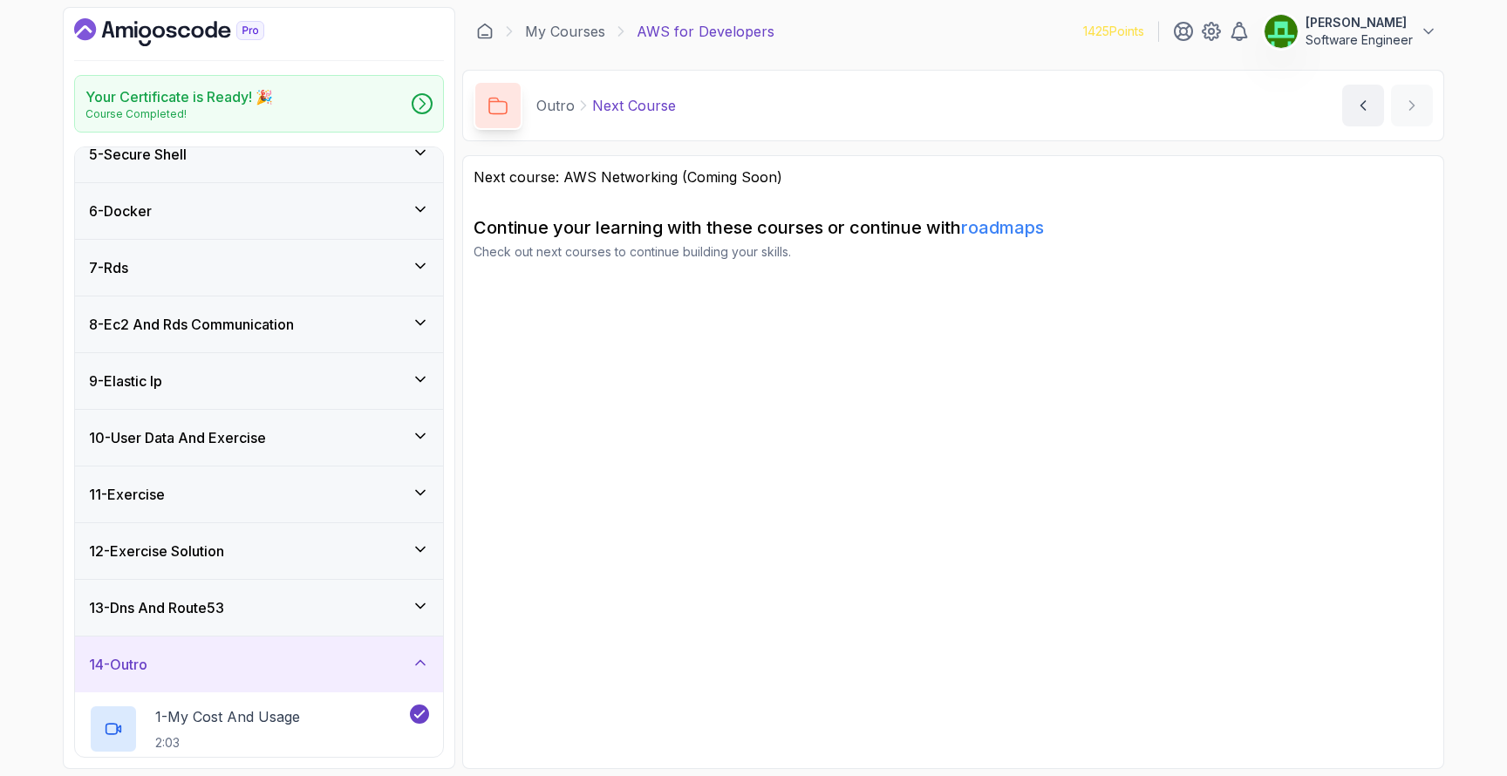
scroll to position [253, 0]
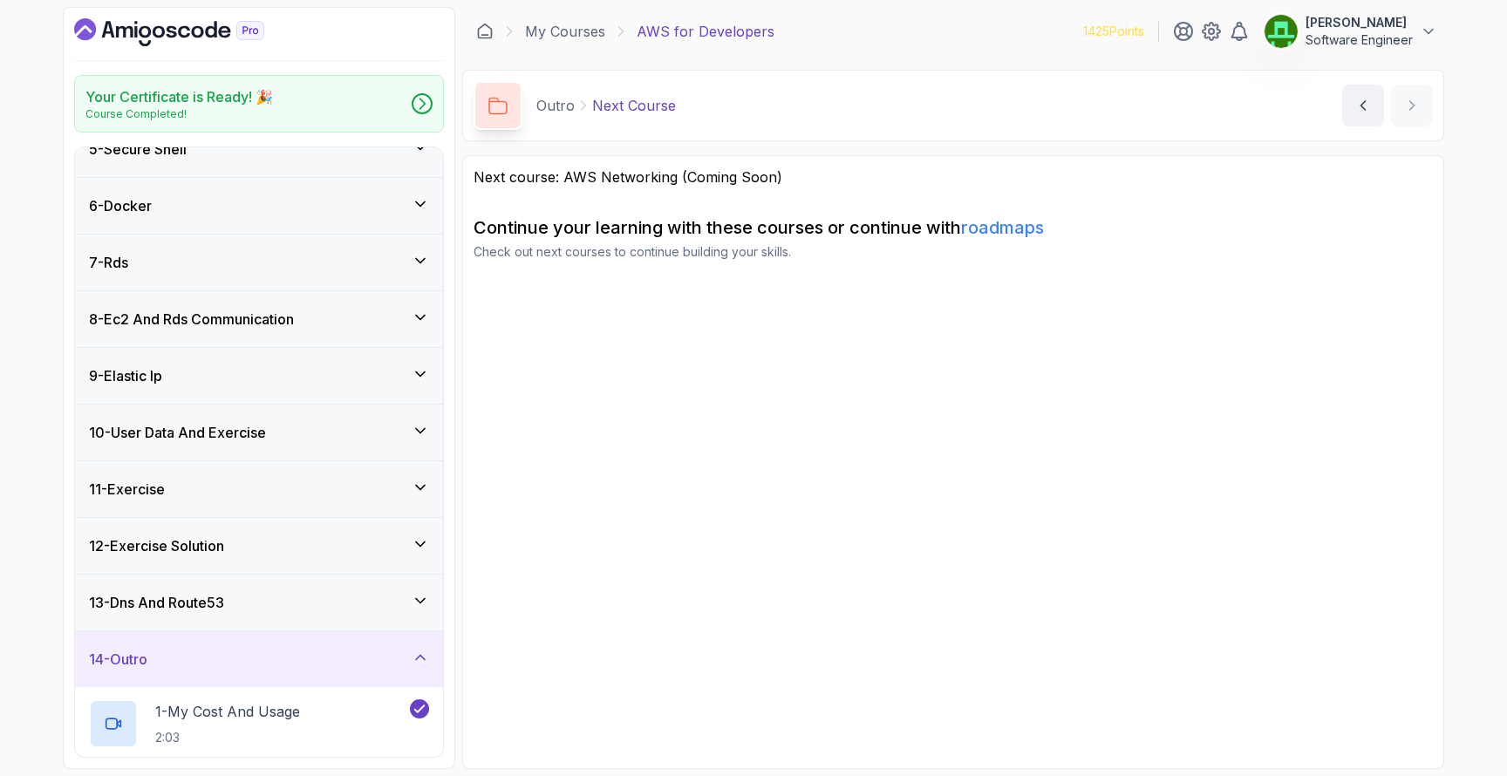
click at [293, 316] on h3 "8 - Ec2 And Rds Communication" at bounding box center [191, 319] width 205 height 21
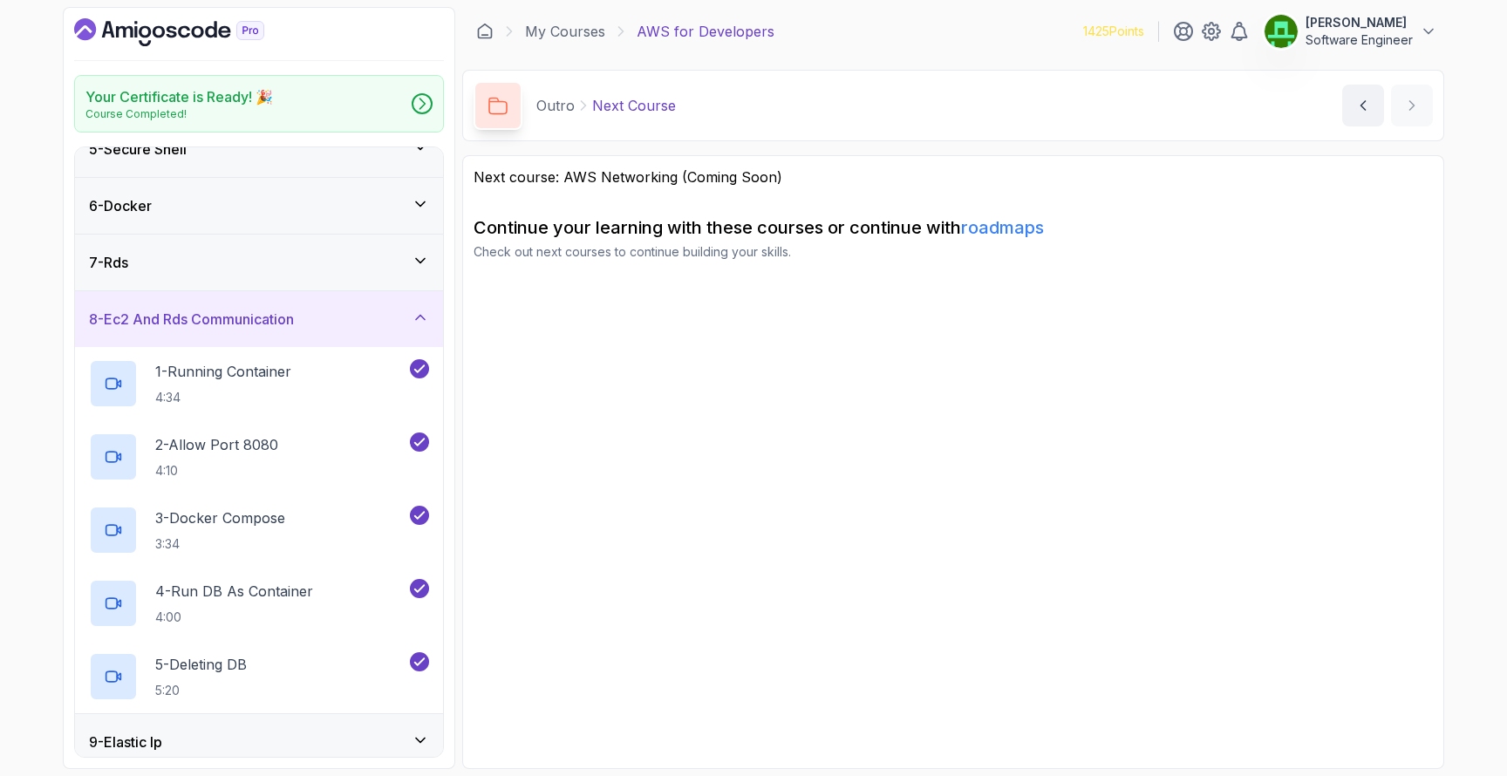
click at [288, 337] on div "8 - Ec2 And Rds Communication" at bounding box center [259, 319] width 368 height 56
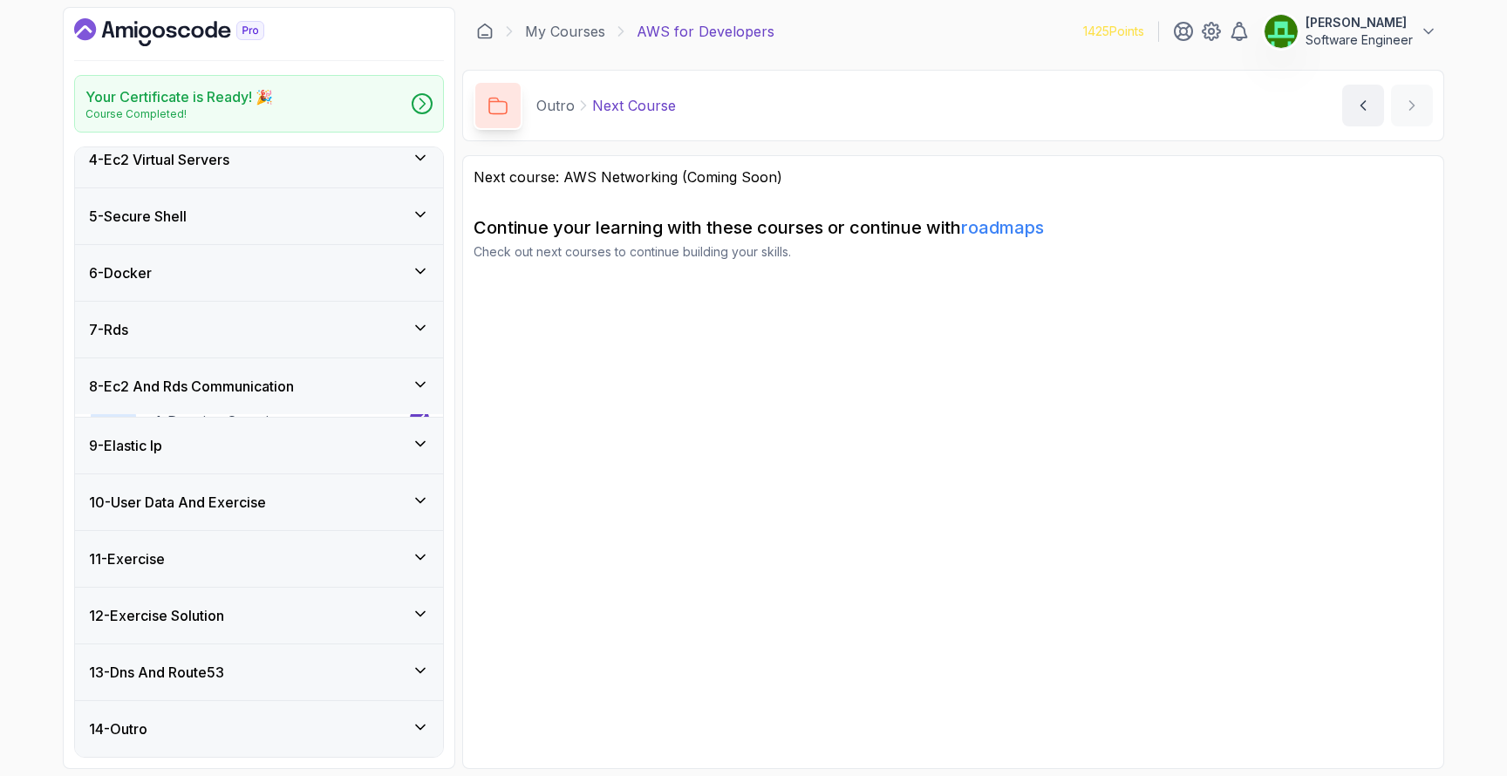
scroll to position [183, 0]
click at [213, 610] on h3 "12 - Exercise Solution" at bounding box center [156, 615] width 135 height 21
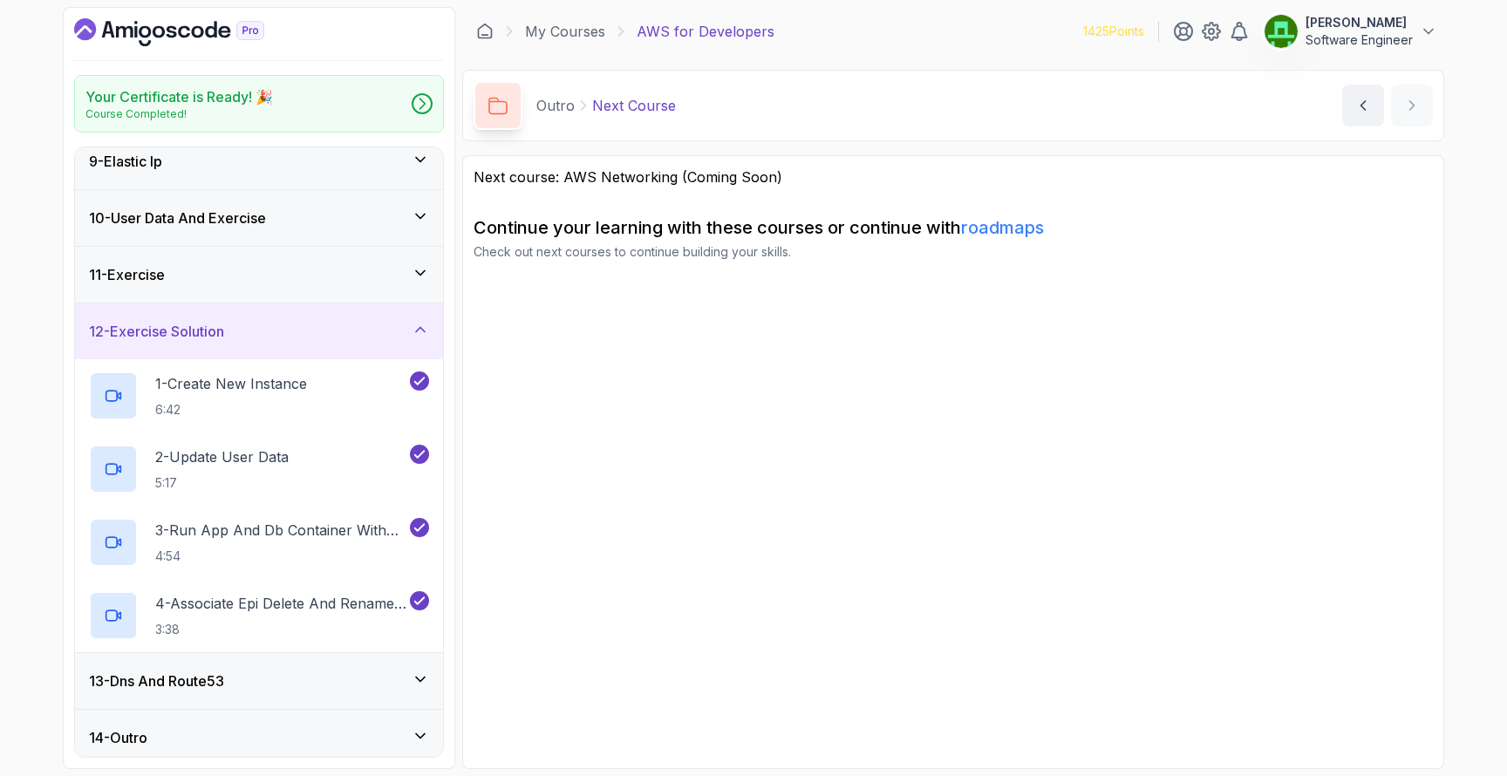
scroll to position [476, 0]
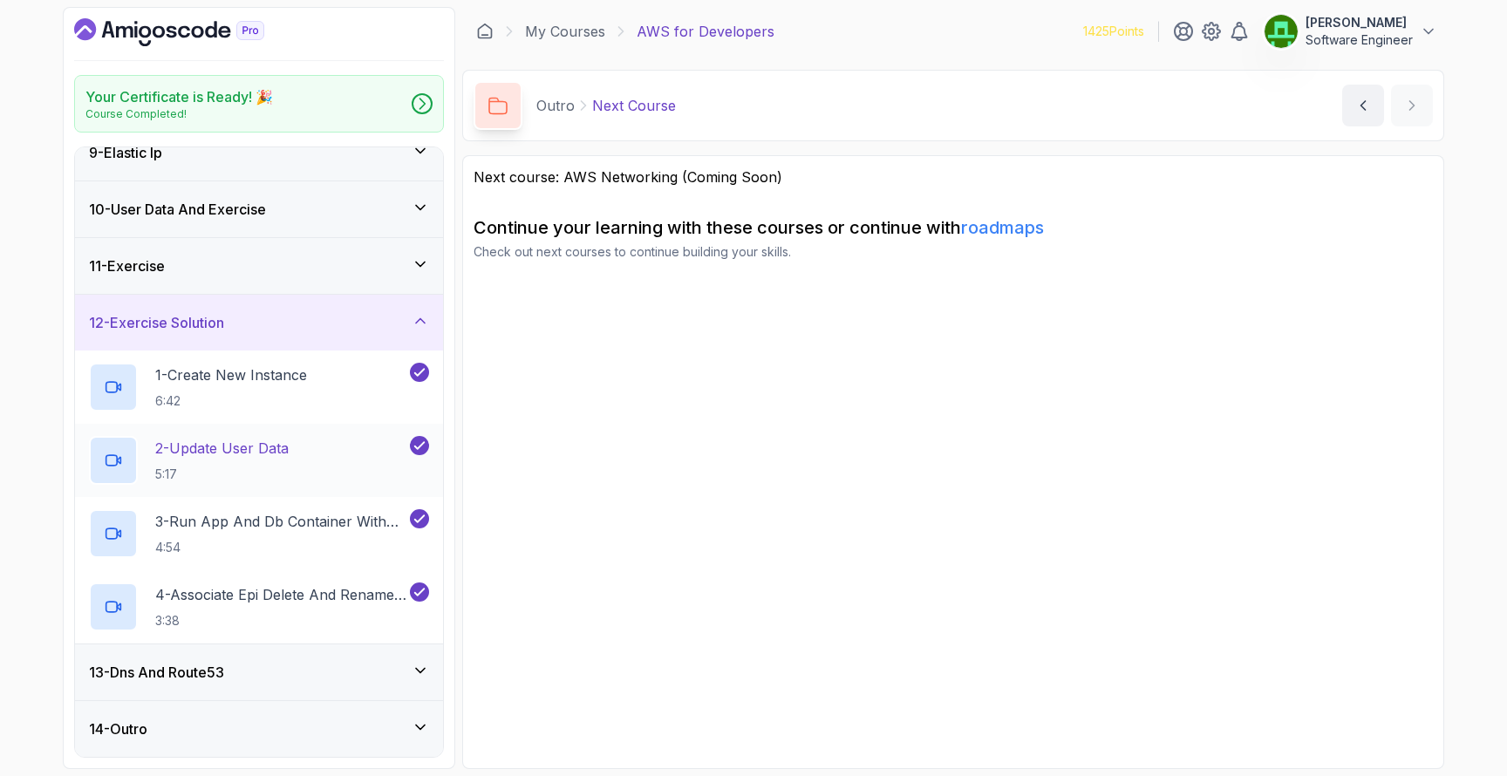
click at [236, 447] on p "2 - Update User Data" at bounding box center [221, 448] width 133 height 21
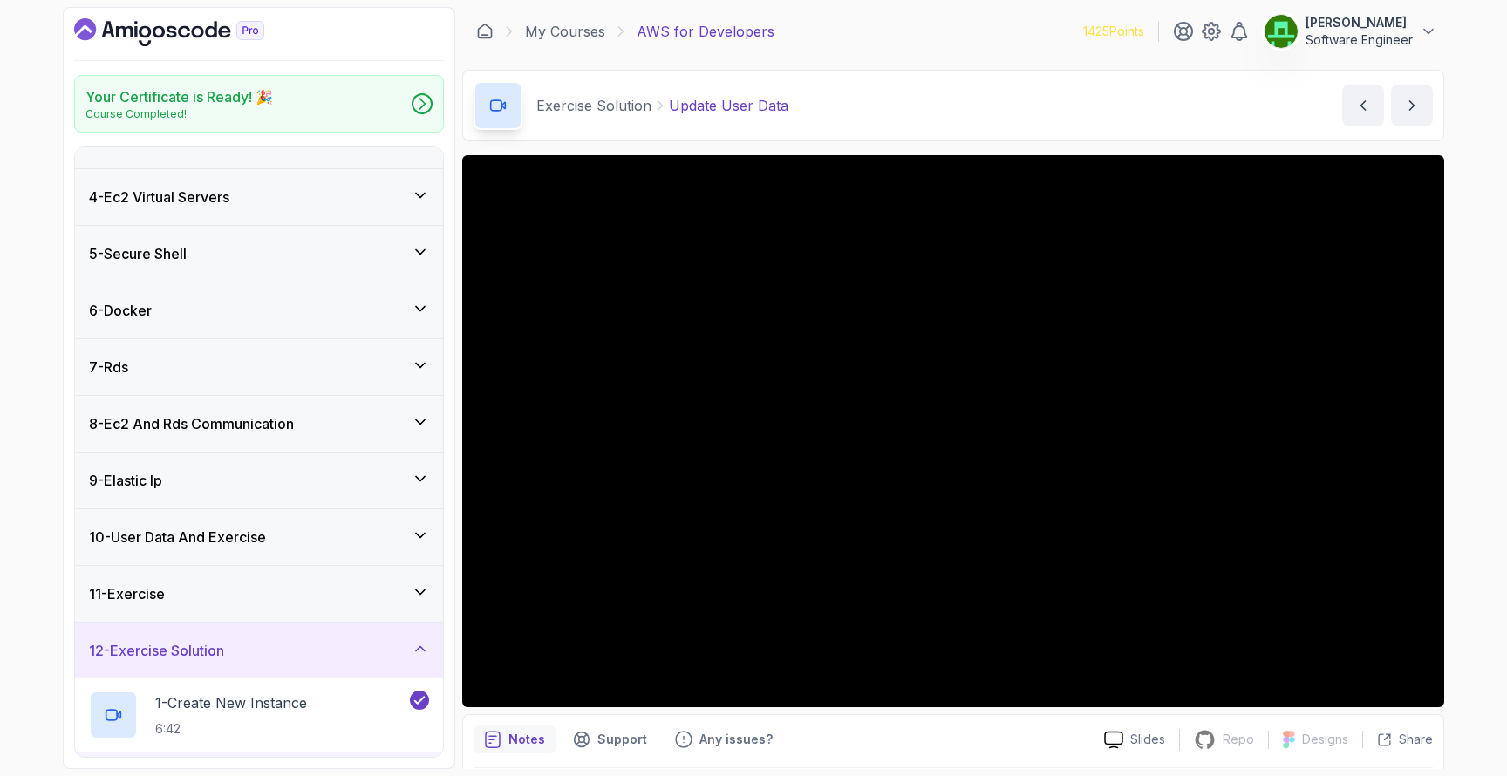
scroll to position [476, 0]
